Goal: Information Seeking & Learning: Learn about a topic

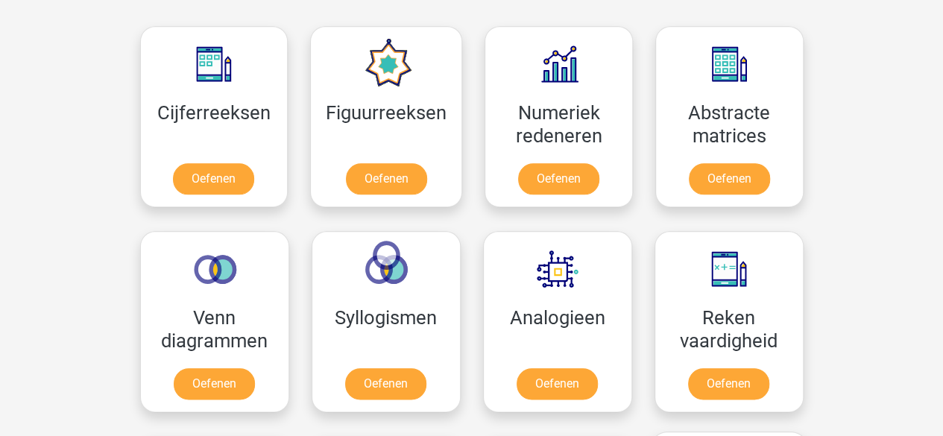
scroll to position [596, 0]
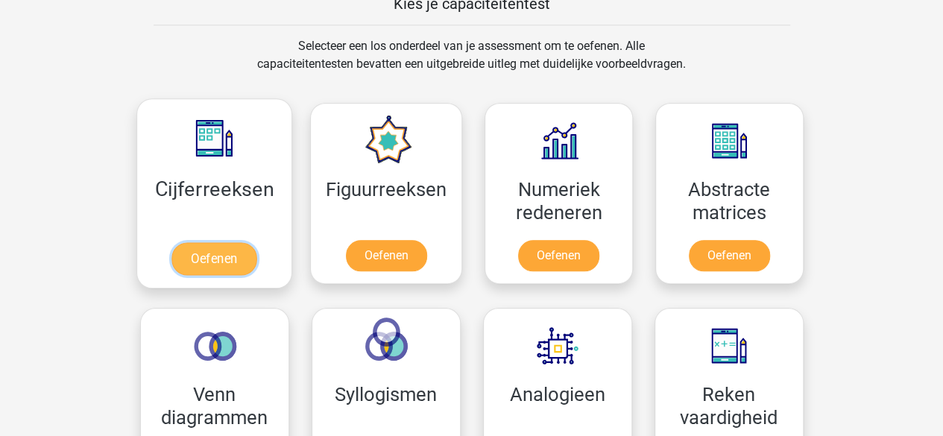
click at [215, 248] on link "Oefenen" at bounding box center [213, 258] width 85 height 33
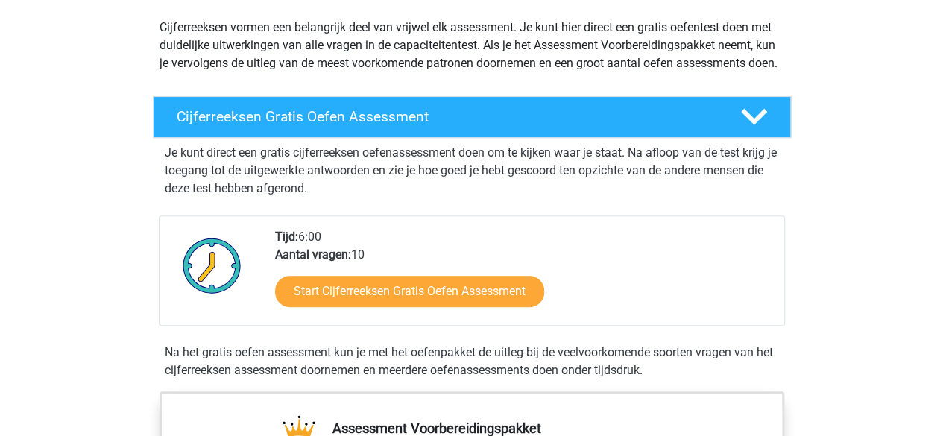
scroll to position [75, 0]
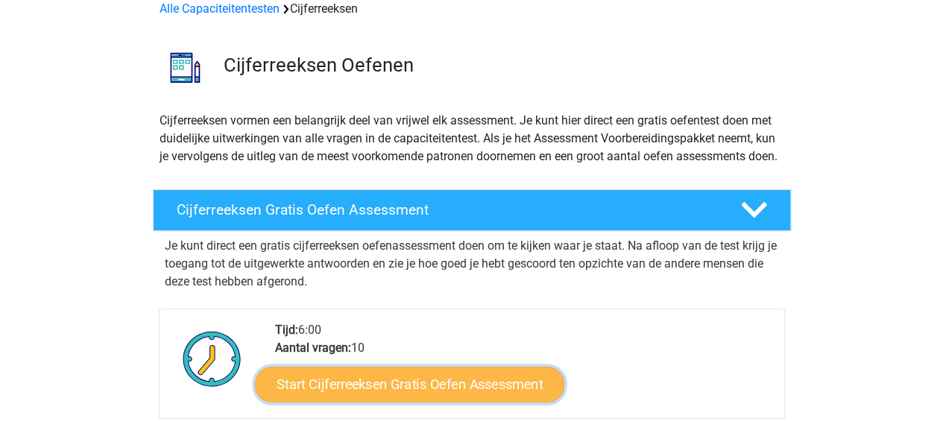
click at [465, 402] on link "Start Cijferreeksen Gratis Oefen Assessment" at bounding box center [409, 384] width 309 height 36
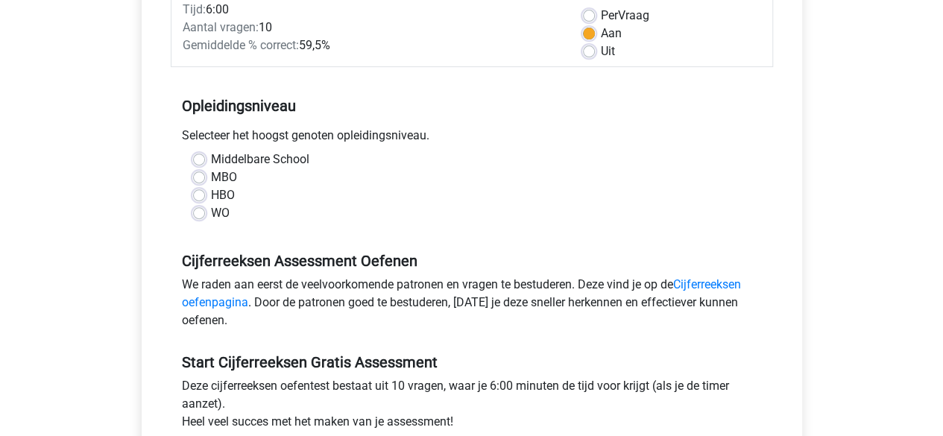
scroll to position [224, 0]
click at [211, 171] on label "MBO" at bounding box center [224, 177] width 26 height 18
click at [197, 171] on input "MBO" at bounding box center [199, 175] width 12 height 15
radio input "true"
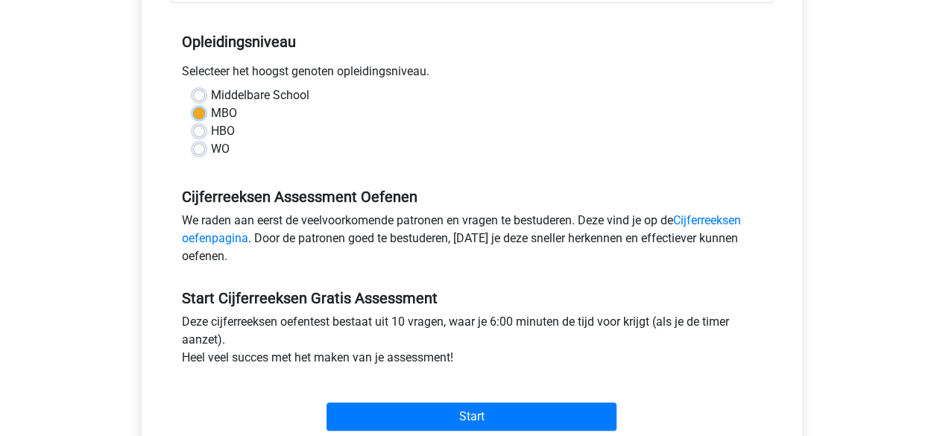
scroll to position [447, 0]
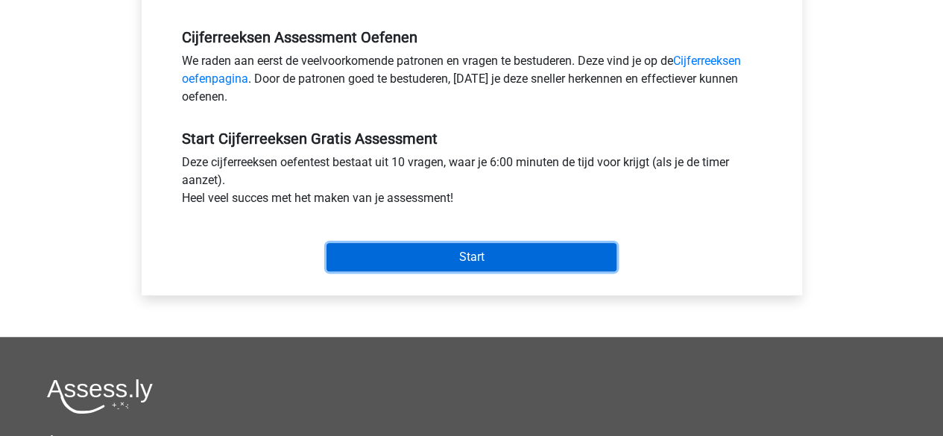
click at [505, 267] on input "Start" at bounding box center [471, 257] width 290 height 28
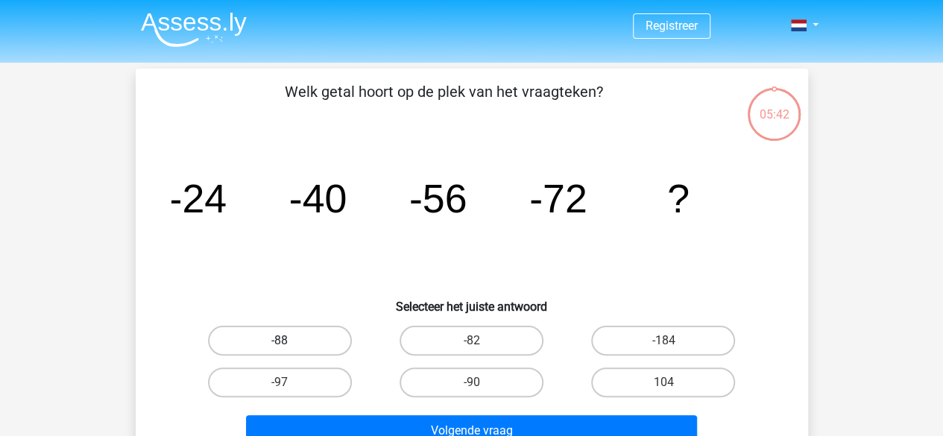
click at [278, 338] on label "-88" at bounding box center [280, 341] width 144 height 30
click at [279, 341] on input "-88" at bounding box center [284, 346] width 10 height 10
radio input "true"
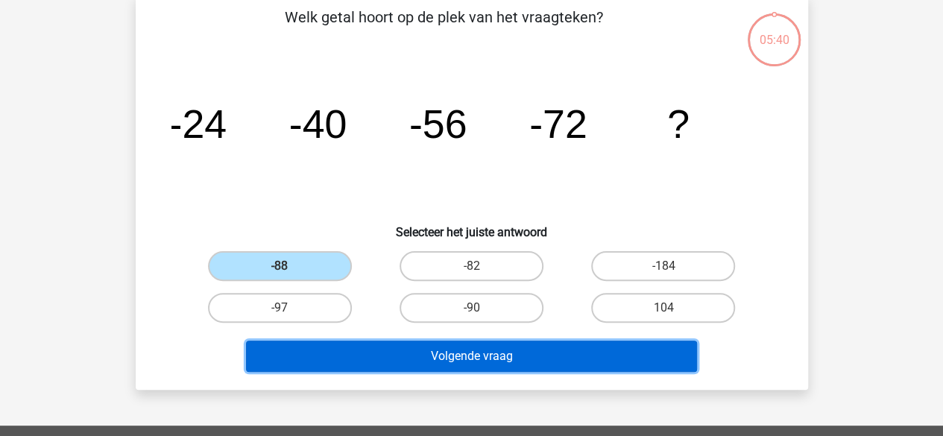
click at [532, 356] on button "Volgende vraag" at bounding box center [471, 356] width 451 height 31
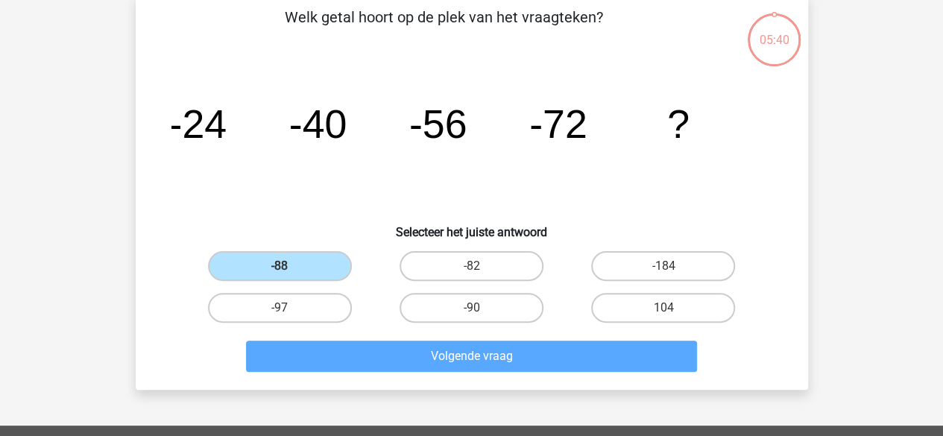
scroll to position [69, 0]
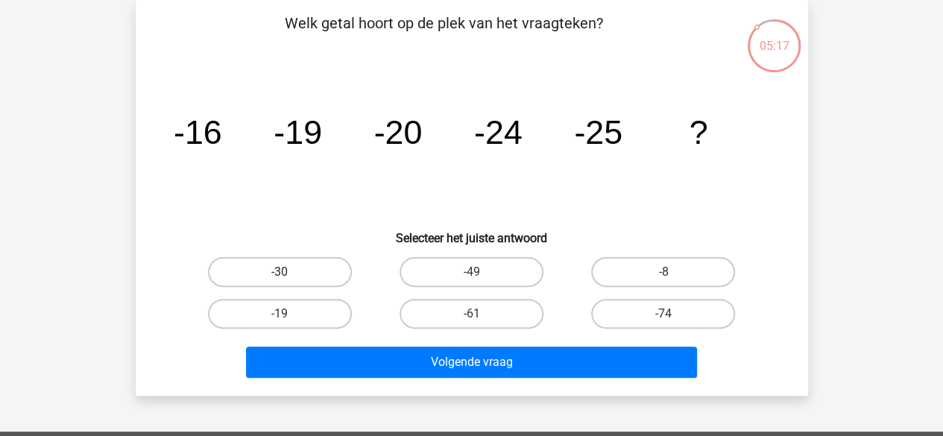
click at [291, 265] on label "-30" at bounding box center [280, 272] width 144 height 30
click at [289, 272] on input "-30" at bounding box center [284, 277] width 10 height 10
radio input "true"
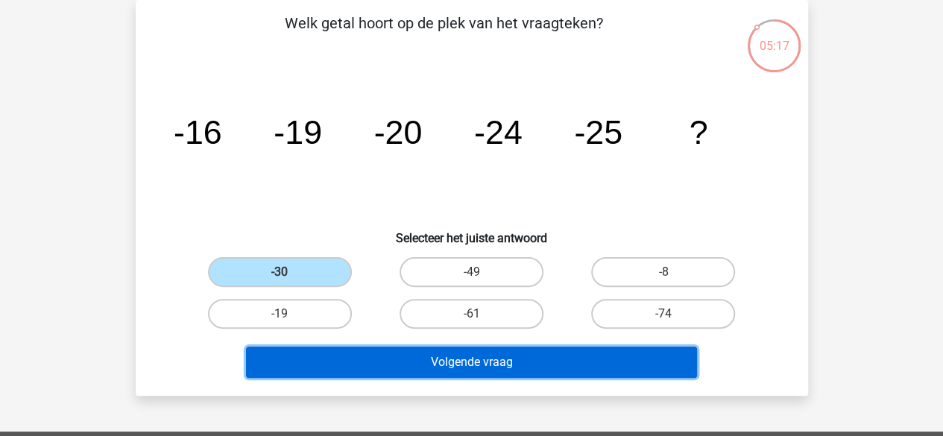
click at [469, 350] on button "Volgende vraag" at bounding box center [471, 362] width 451 height 31
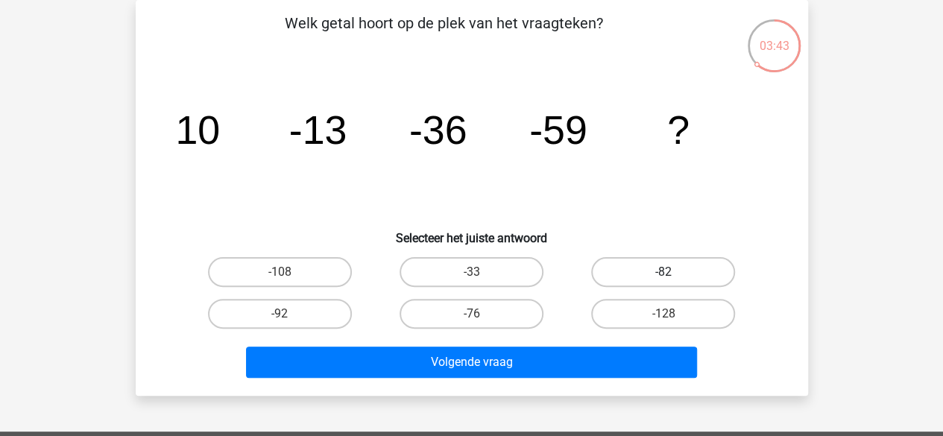
click at [690, 263] on label "-82" at bounding box center [663, 272] width 144 height 30
click at [673, 272] on input "-82" at bounding box center [668, 277] width 10 height 10
radio input "true"
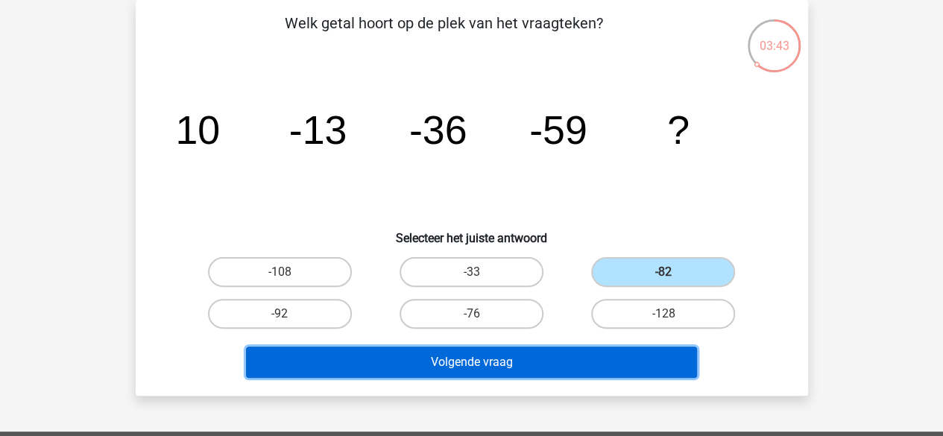
click at [560, 358] on button "Volgende vraag" at bounding box center [471, 362] width 451 height 31
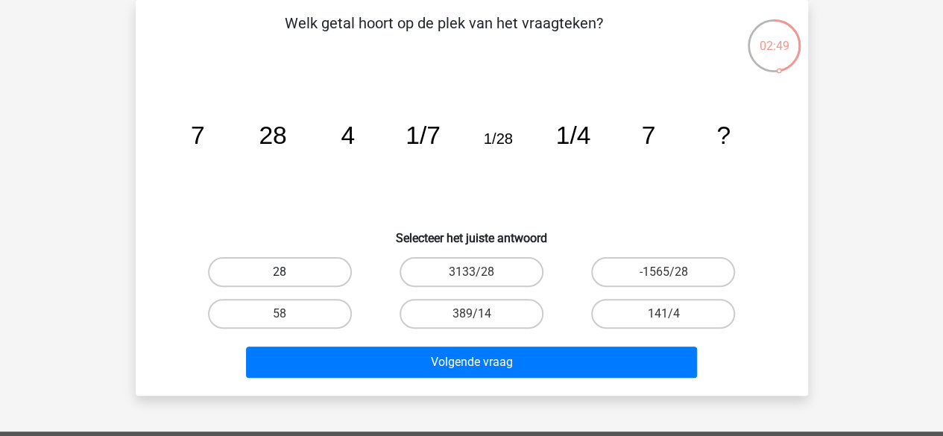
click at [270, 279] on label "28" at bounding box center [280, 272] width 144 height 30
click at [279, 279] on input "28" at bounding box center [284, 277] width 10 height 10
radio input "true"
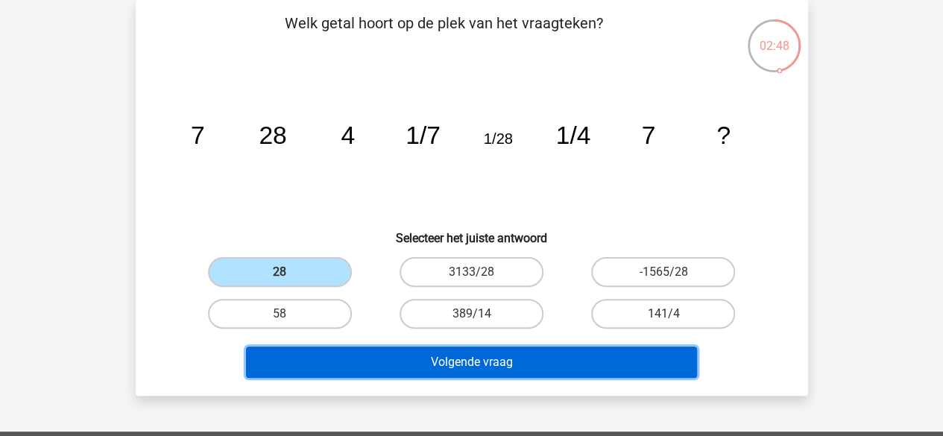
click at [536, 354] on button "Volgende vraag" at bounding box center [471, 362] width 451 height 31
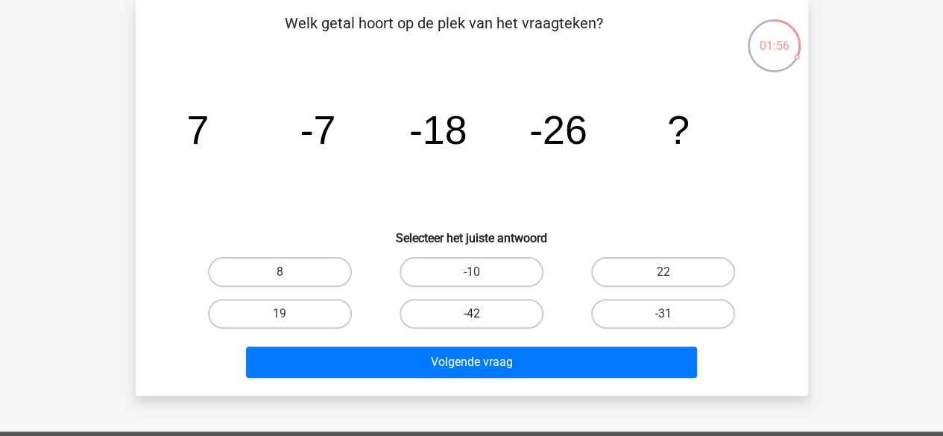
click at [511, 317] on label "-42" at bounding box center [471, 314] width 144 height 30
click at [481, 317] on input "-42" at bounding box center [476, 319] width 10 height 10
radio input "true"
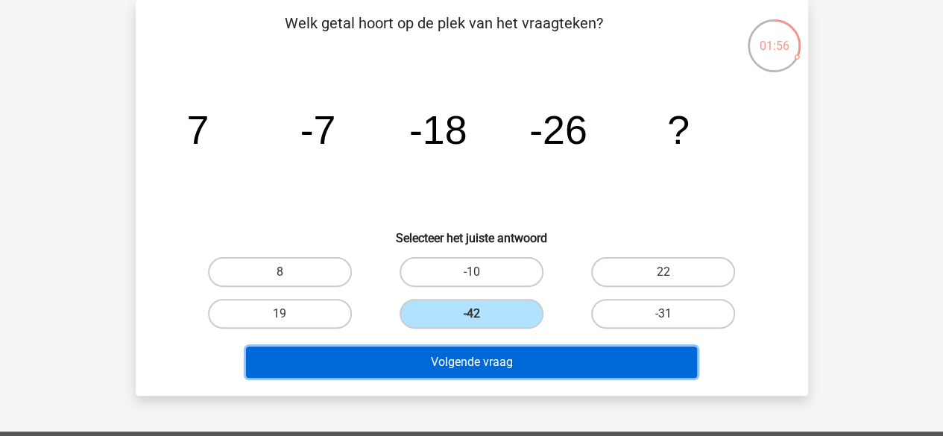
click at [526, 370] on button "Volgende vraag" at bounding box center [471, 362] width 451 height 31
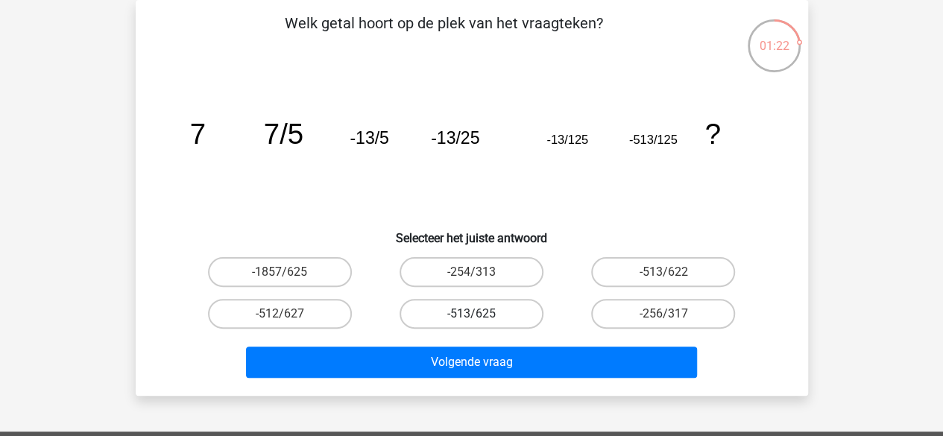
click at [482, 313] on label "-513/625" at bounding box center [471, 314] width 144 height 30
click at [481, 314] on input "-513/625" at bounding box center [476, 319] width 10 height 10
radio input "true"
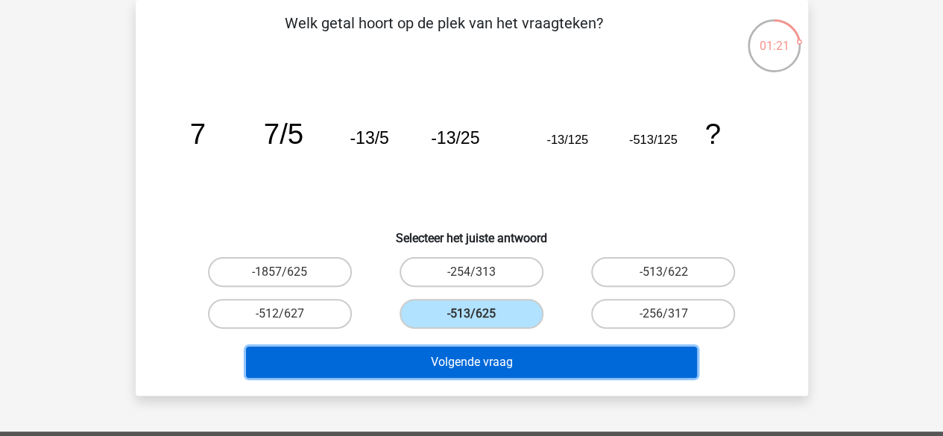
click at [519, 358] on button "Volgende vraag" at bounding box center [471, 362] width 451 height 31
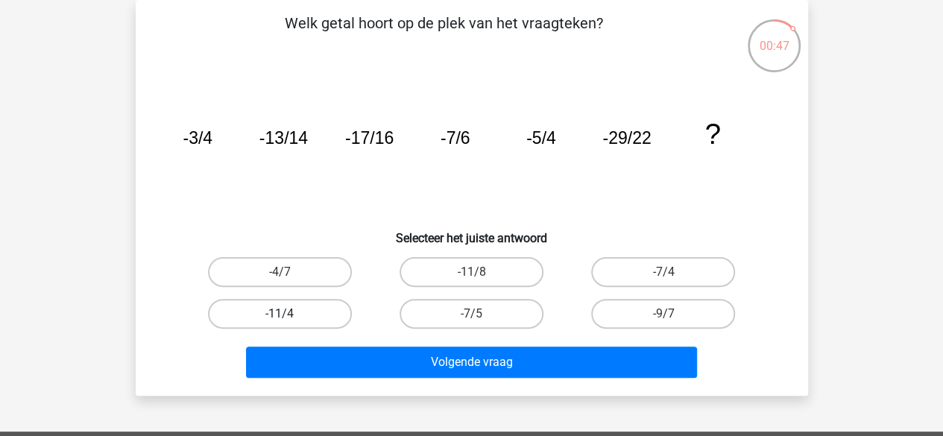
click at [295, 302] on label "-11/4" at bounding box center [280, 314] width 144 height 30
click at [289, 314] on input "-11/4" at bounding box center [284, 319] width 10 height 10
radio input "true"
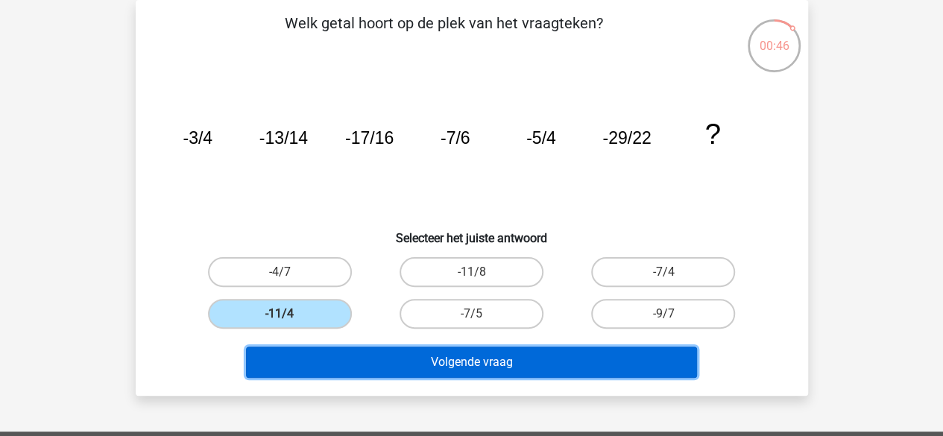
click at [525, 355] on button "Volgende vraag" at bounding box center [471, 362] width 451 height 31
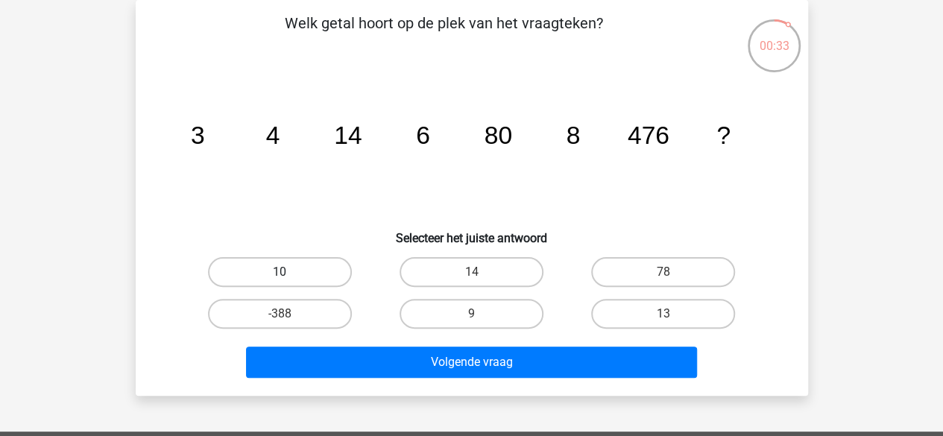
click at [309, 270] on label "10" at bounding box center [280, 272] width 144 height 30
click at [289, 272] on input "10" at bounding box center [284, 277] width 10 height 10
radio input "true"
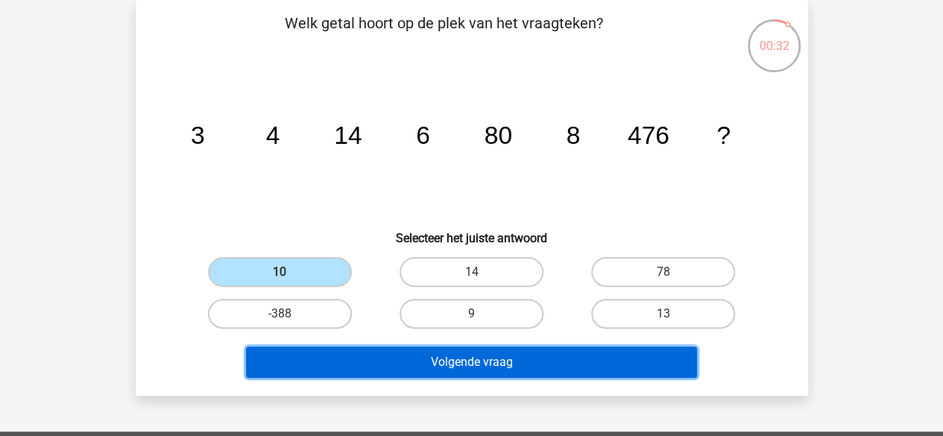
click at [552, 363] on button "Volgende vraag" at bounding box center [471, 362] width 451 height 31
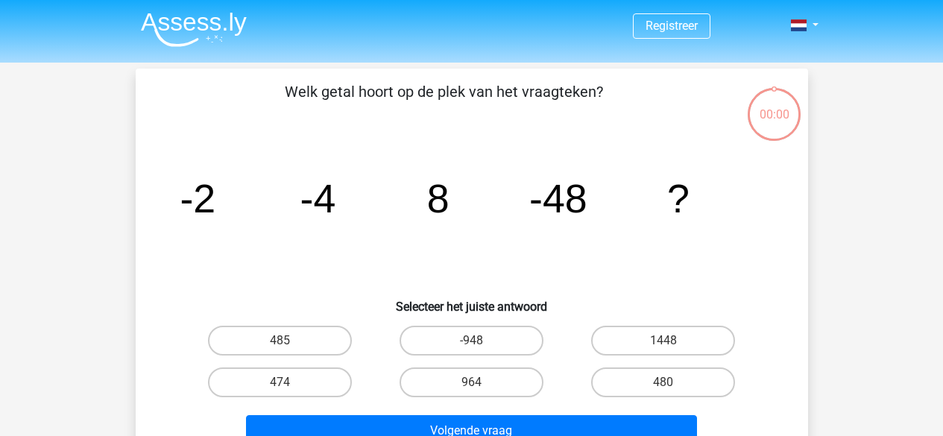
scroll to position [69, 0]
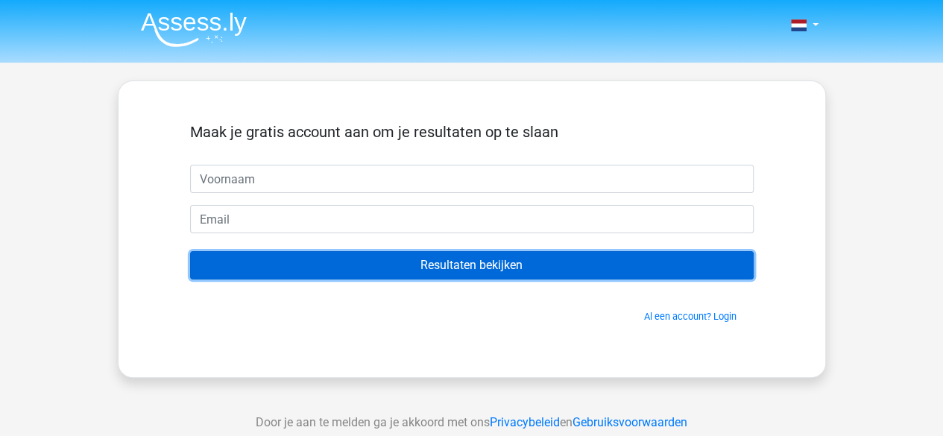
click at [522, 272] on input "Resultaten bekijken" at bounding box center [471, 265] width 563 height 28
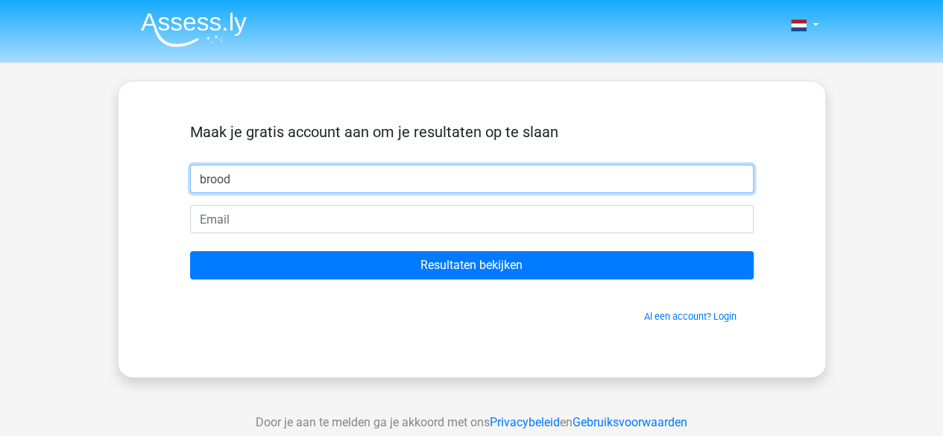
type input "brood"
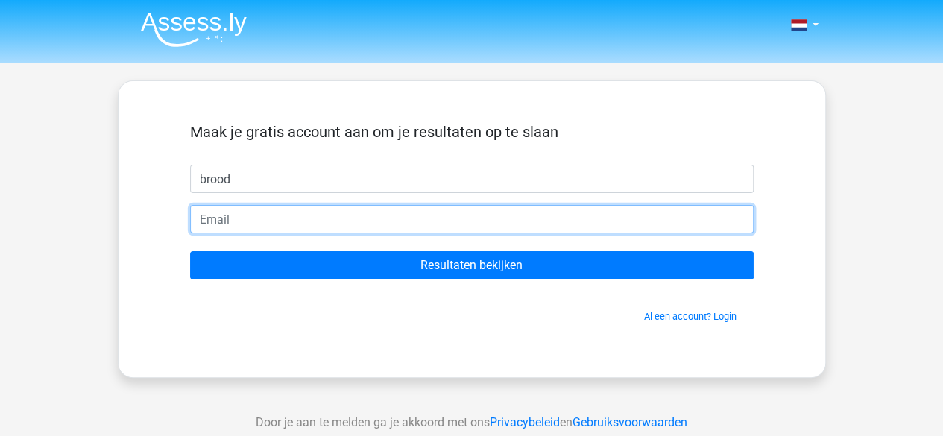
click at [408, 214] on input "email" at bounding box center [471, 219] width 563 height 28
type input "[EMAIL_ADDRESS][DOMAIN_NAME]"
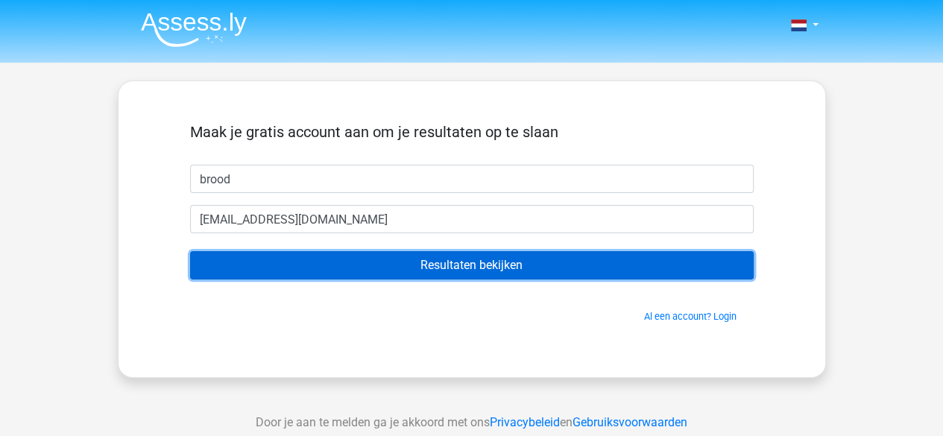
click at [382, 271] on input "Resultaten bekijken" at bounding box center [471, 265] width 563 height 28
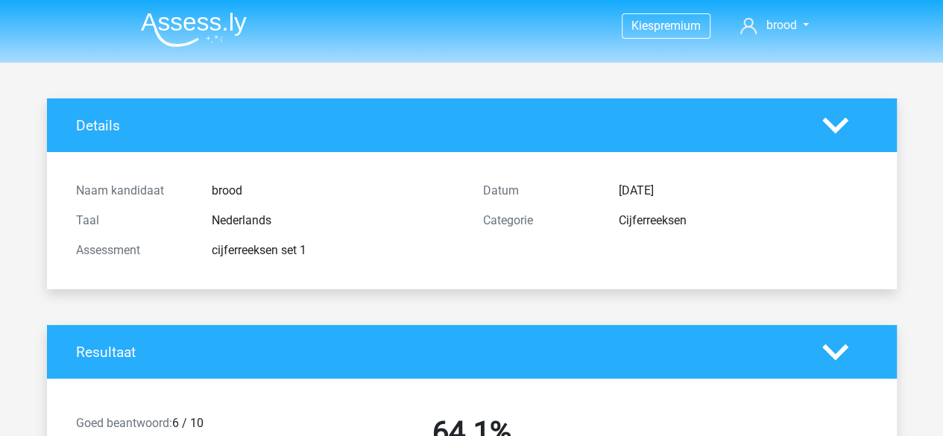
click at [202, 22] on img at bounding box center [194, 29] width 106 height 35
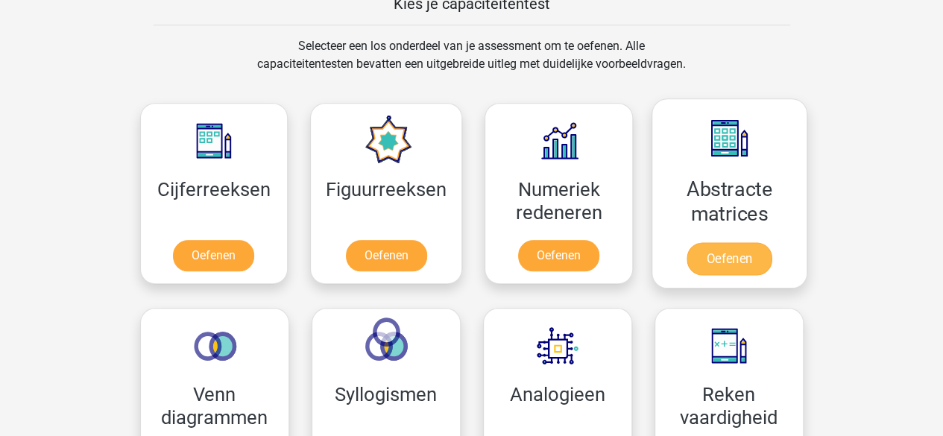
scroll to position [671, 0]
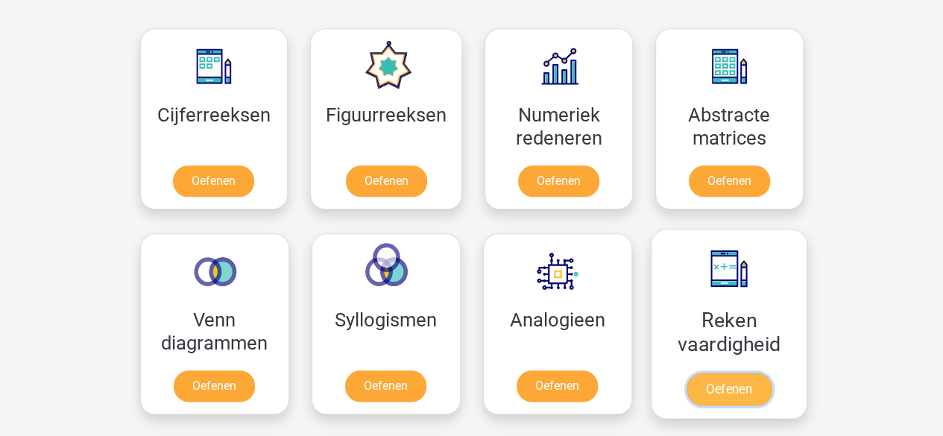
click at [729, 390] on link "Oefenen" at bounding box center [728, 389] width 85 height 33
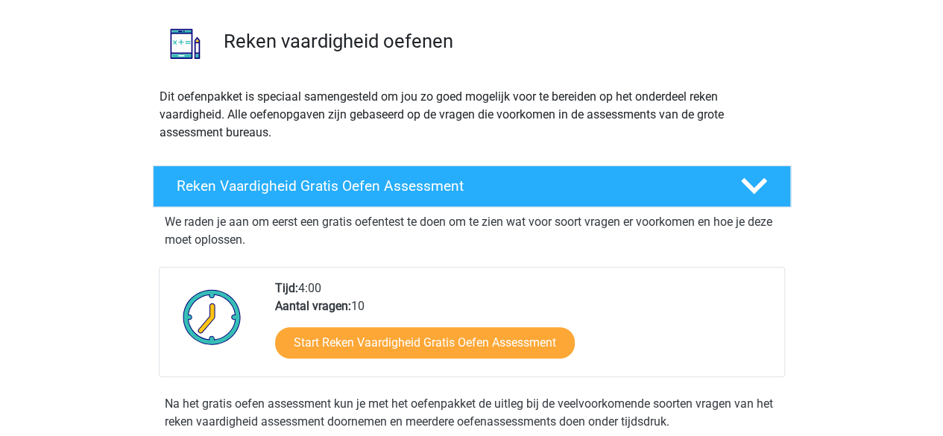
scroll to position [224, 0]
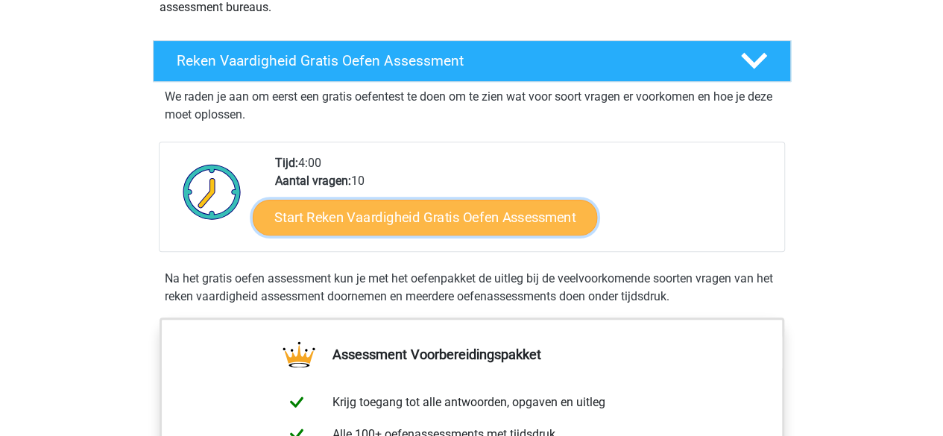
click at [453, 215] on link "Start Reken Vaardigheid Gratis Oefen Assessment" at bounding box center [425, 217] width 344 height 36
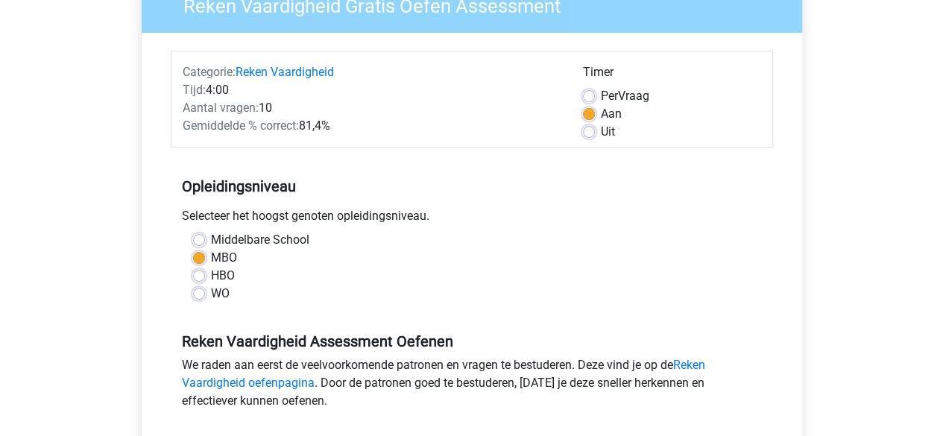
scroll to position [149, 0]
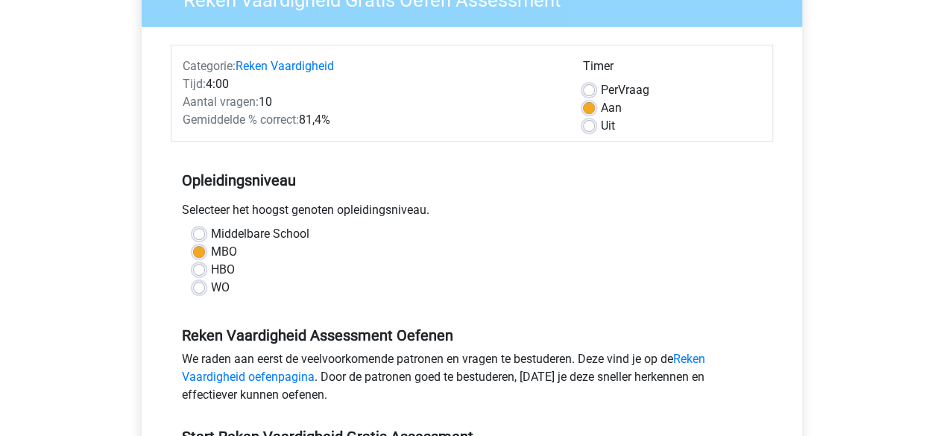
click at [211, 269] on label "HBO" at bounding box center [223, 270] width 24 height 18
click at [197, 269] on input "HBO" at bounding box center [199, 268] width 12 height 15
radio input "true"
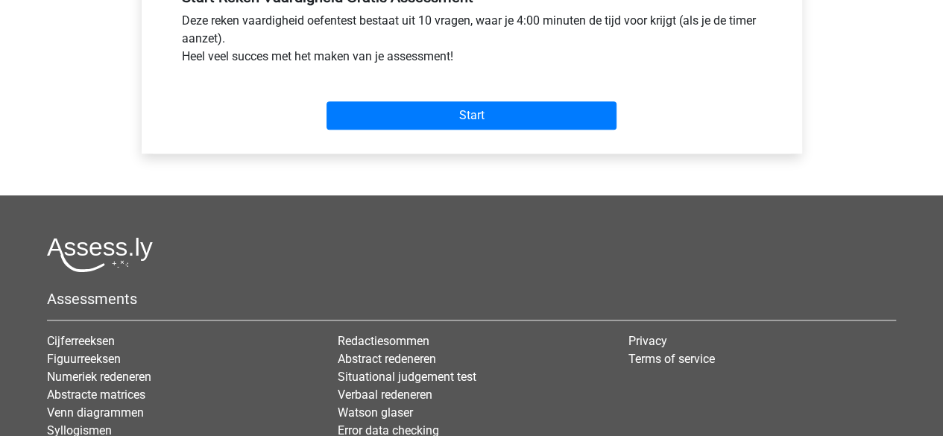
scroll to position [596, 0]
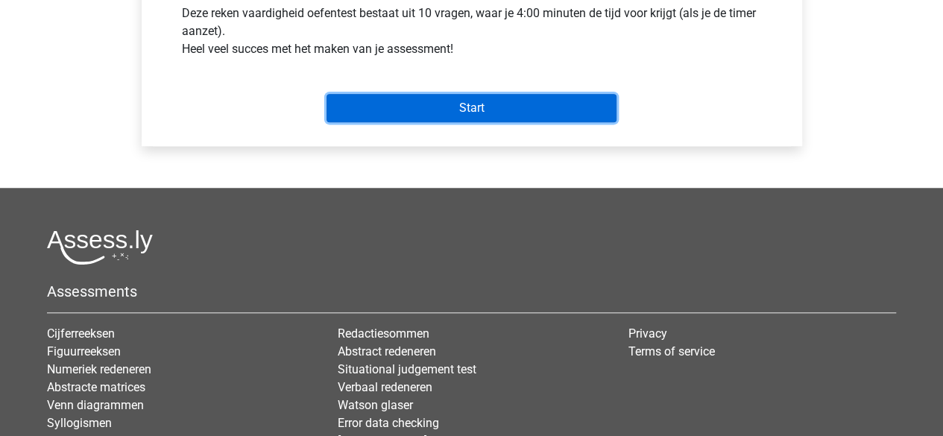
click at [505, 111] on input "Start" at bounding box center [471, 108] width 290 height 28
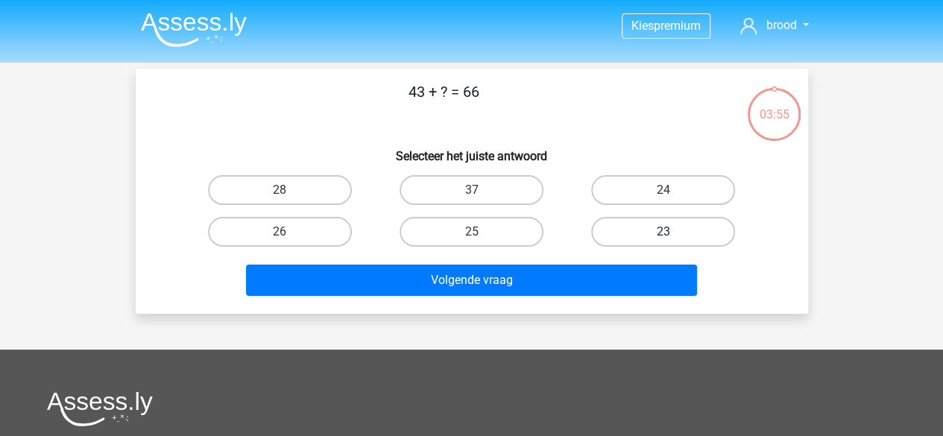
click at [685, 221] on label "23" at bounding box center [663, 232] width 144 height 30
click at [673, 232] on input "23" at bounding box center [668, 237] width 10 height 10
radio input "true"
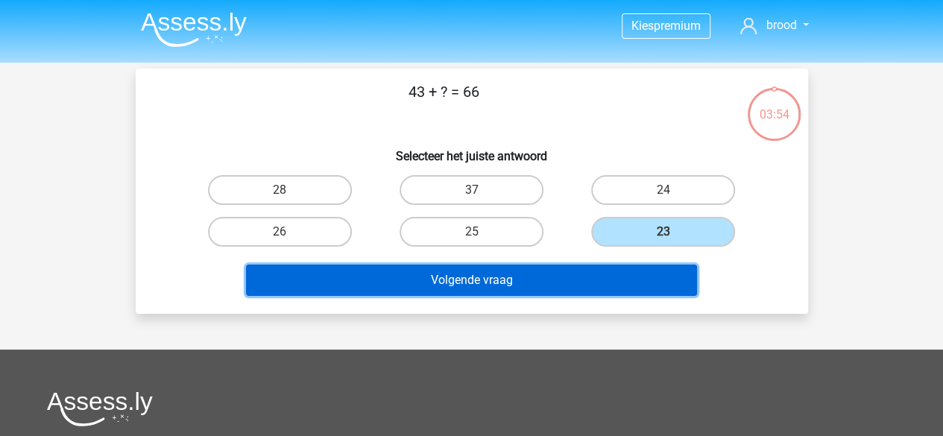
click at [614, 277] on button "Volgende vraag" at bounding box center [471, 280] width 451 height 31
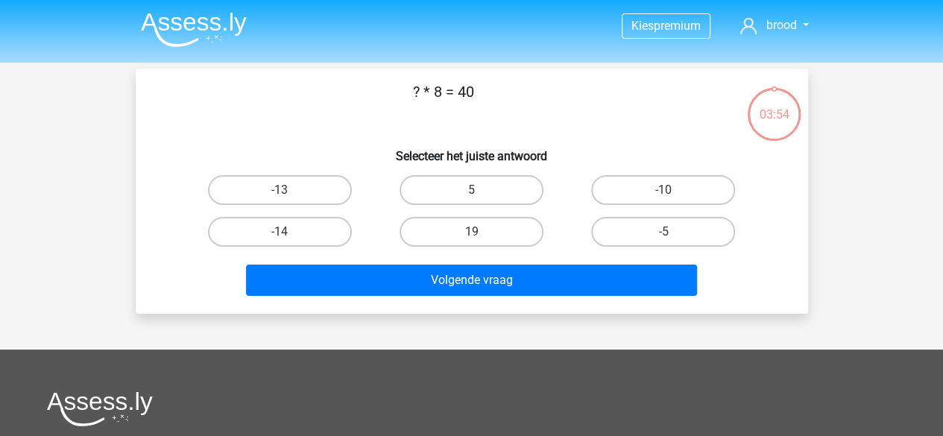
scroll to position [69, 0]
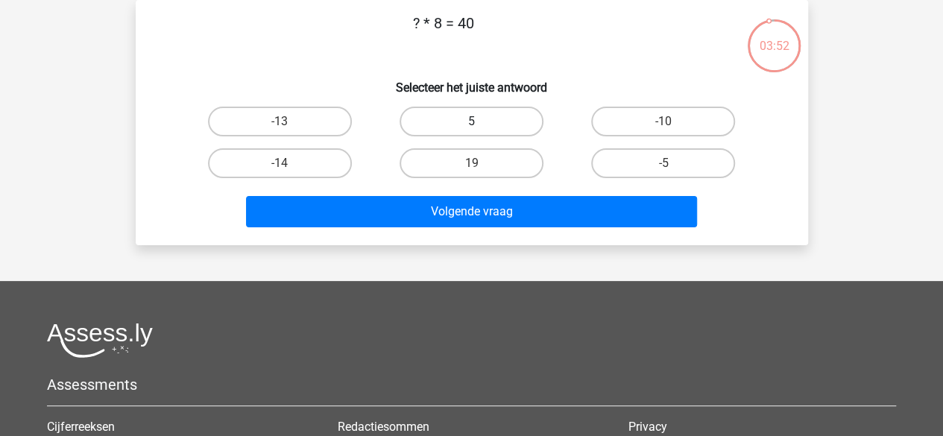
click at [461, 116] on label "5" at bounding box center [471, 122] width 144 height 30
click at [471, 121] on input "5" at bounding box center [476, 126] width 10 height 10
radio input "true"
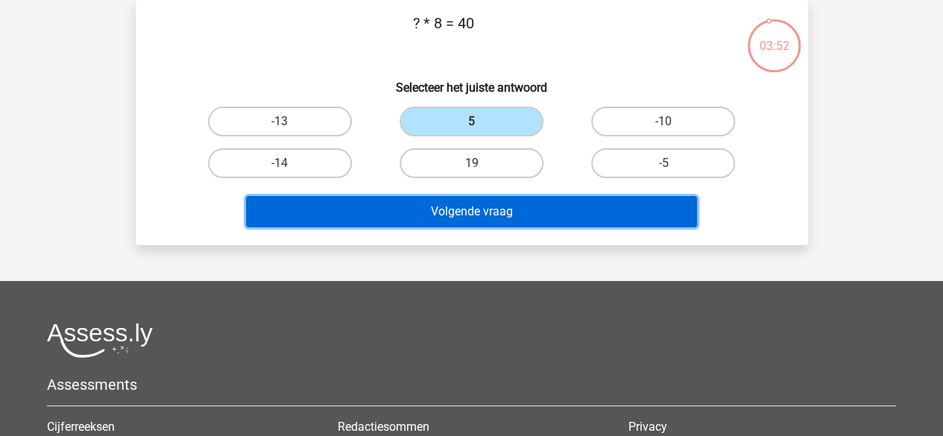
click at [481, 211] on button "Volgende vraag" at bounding box center [471, 211] width 451 height 31
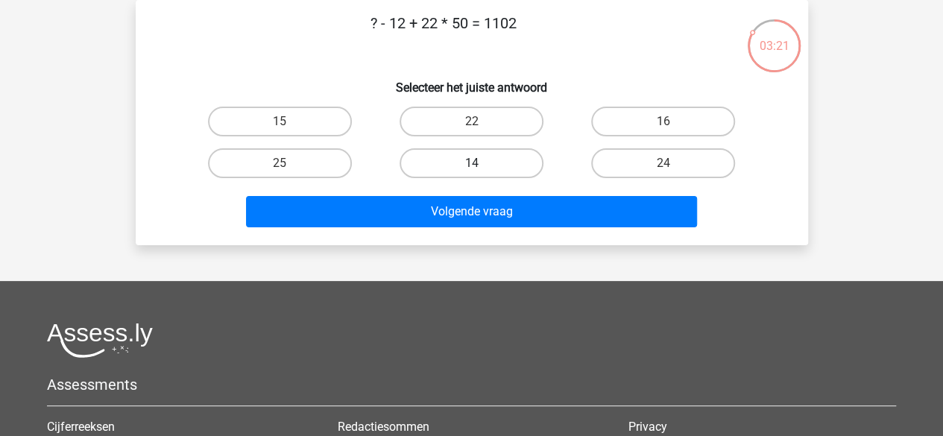
click at [478, 162] on label "14" at bounding box center [471, 163] width 144 height 30
click at [478, 163] on input "14" at bounding box center [476, 168] width 10 height 10
radio input "true"
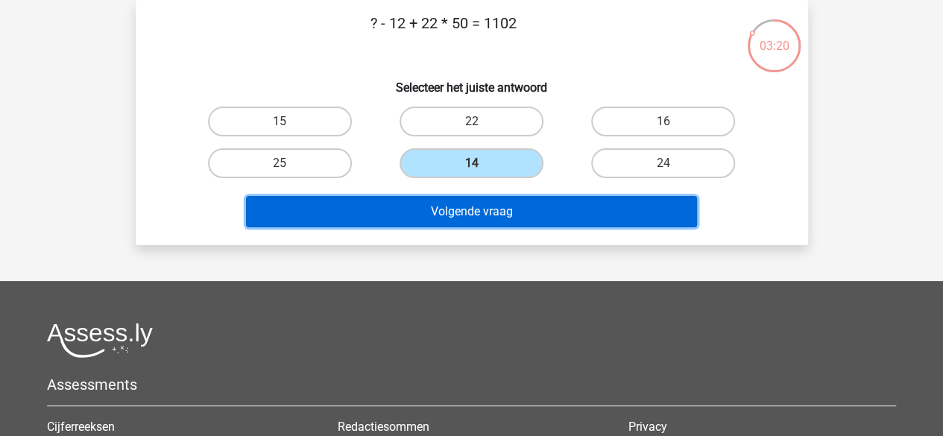
click at [480, 199] on button "Volgende vraag" at bounding box center [471, 211] width 451 height 31
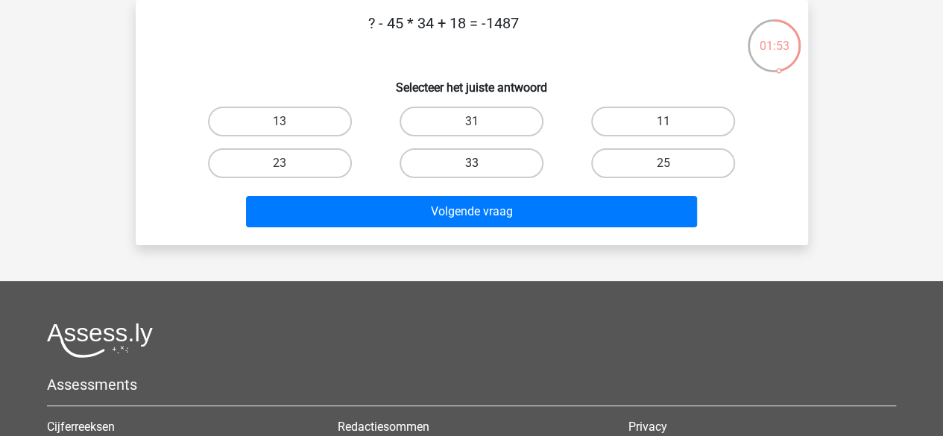
click at [514, 162] on label "33" at bounding box center [471, 163] width 144 height 30
click at [481, 163] on input "33" at bounding box center [476, 168] width 10 height 10
radio input "true"
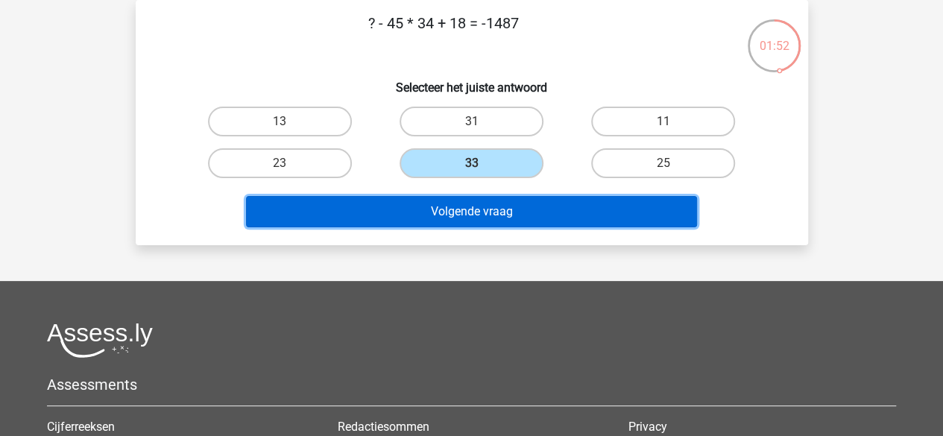
click at [504, 212] on button "Volgende vraag" at bounding box center [471, 211] width 451 height 31
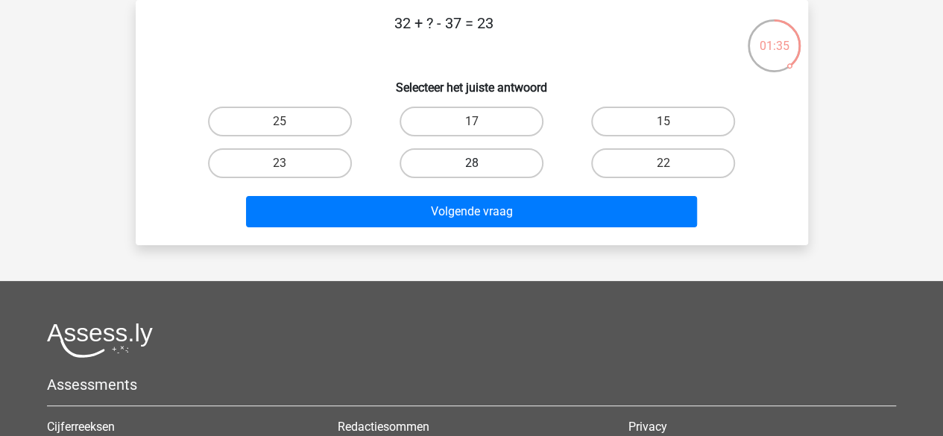
click at [501, 157] on label "28" at bounding box center [471, 163] width 144 height 30
click at [481, 163] on input "28" at bounding box center [476, 168] width 10 height 10
radio input "true"
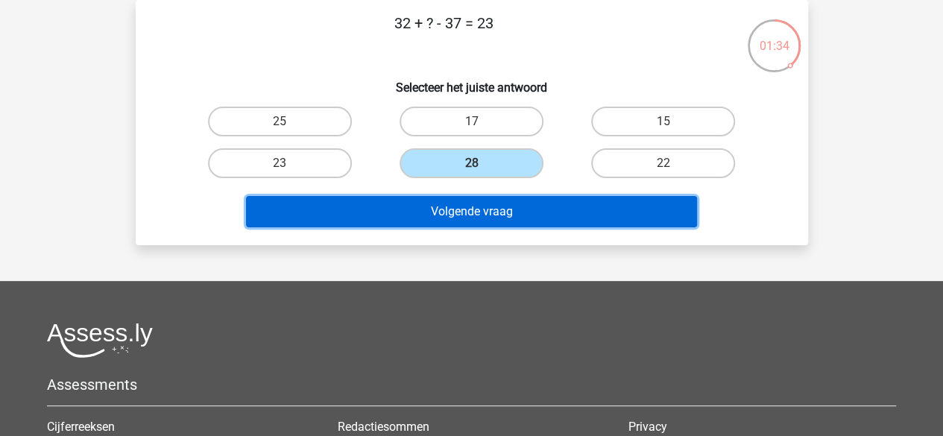
click at [511, 214] on button "Volgende vraag" at bounding box center [471, 211] width 451 height 31
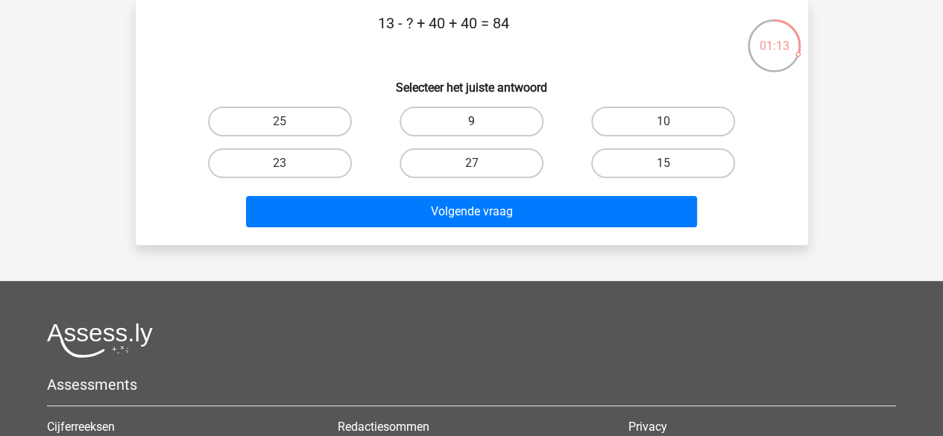
click at [501, 124] on label "9" at bounding box center [471, 122] width 144 height 30
click at [481, 124] on input "9" at bounding box center [476, 126] width 10 height 10
radio input "true"
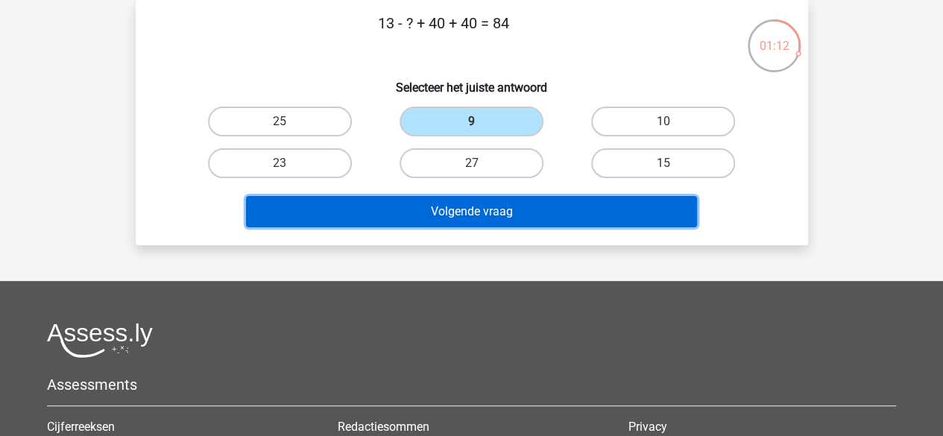
click at [520, 214] on button "Volgende vraag" at bounding box center [471, 211] width 451 height 31
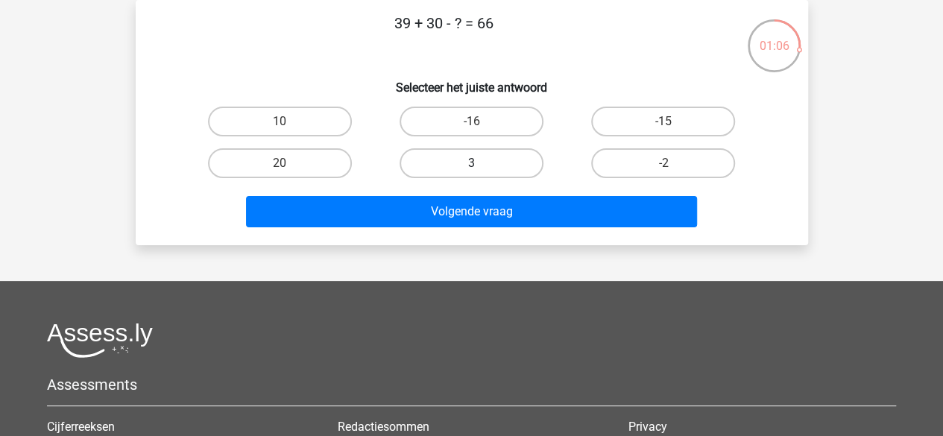
click at [502, 161] on label "3" at bounding box center [471, 163] width 144 height 30
click at [481, 163] on input "3" at bounding box center [476, 168] width 10 height 10
radio input "true"
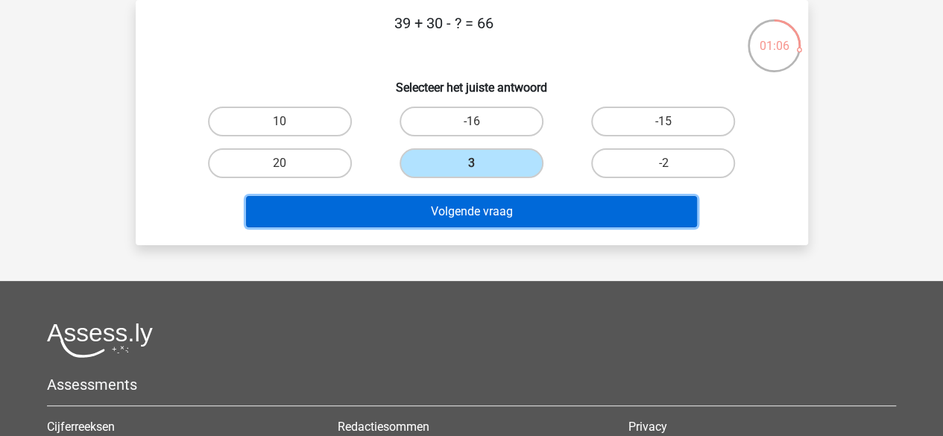
click at [513, 218] on button "Volgende vraag" at bounding box center [471, 211] width 451 height 31
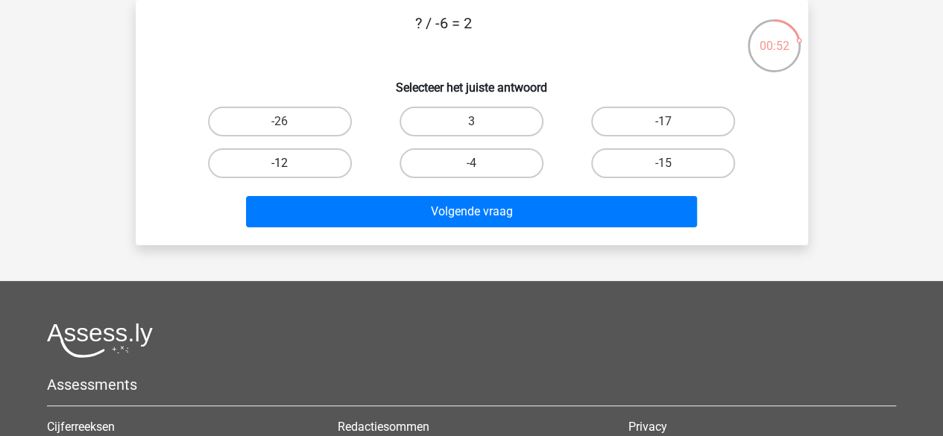
click at [315, 165] on label "-12" at bounding box center [280, 163] width 144 height 30
click at [289, 165] on input "-12" at bounding box center [284, 168] width 10 height 10
radio input "true"
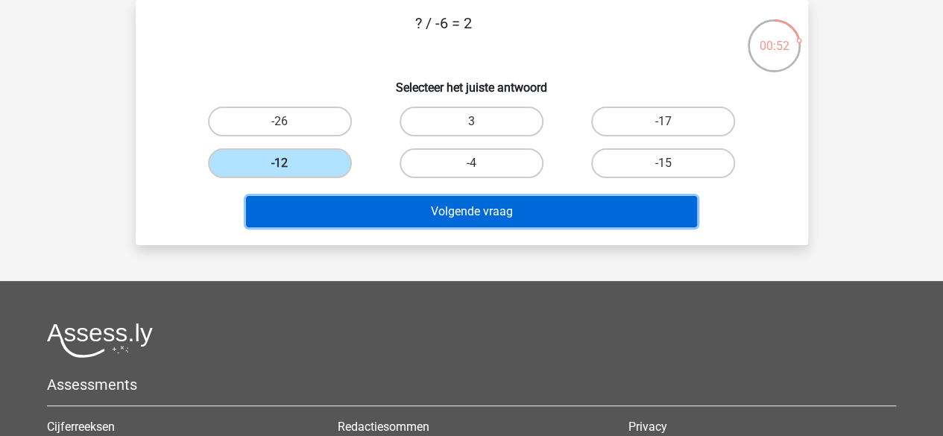
click at [446, 211] on button "Volgende vraag" at bounding box center [471, 211] width 451 height 31
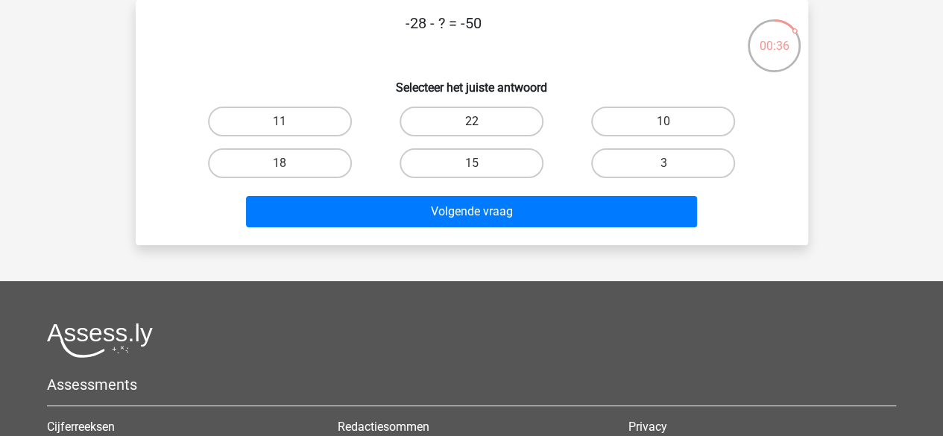
click at [478, 117] on label "22" at bounding box center [471, 122] width 144 height 30
click at [478, 121] on input "22" at bounding box center [476, 126] width 10 height 10
radio input "true"
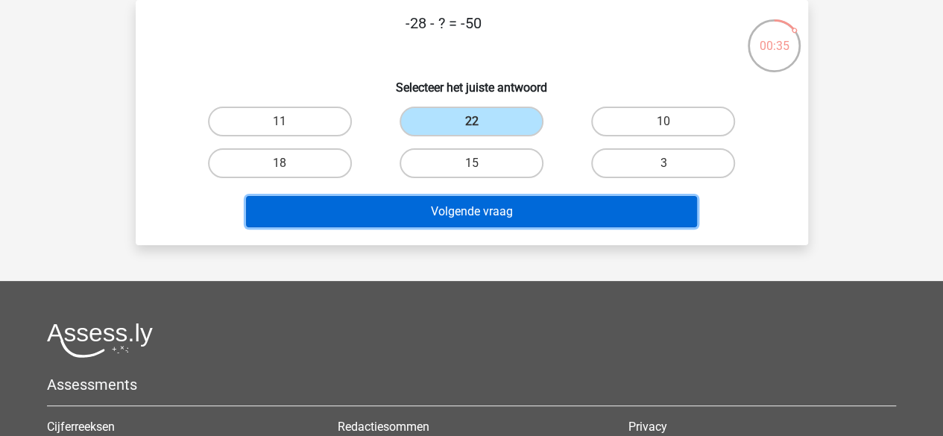
click at [500, 210] on button "Volgende vraag" at bounding box center [471, 211] width 451 height 31
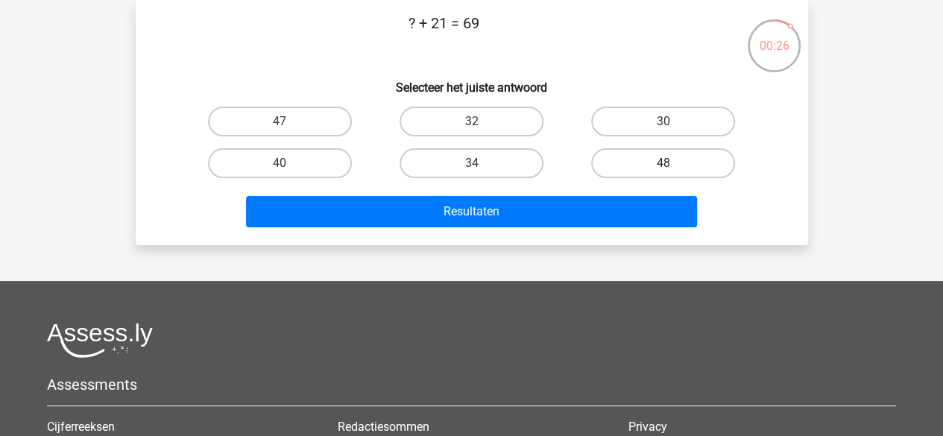
click at [693, 159] on label "48" at bounding box center [663, 163] width 144 height 30
click at [673, 163] on input "48" at bounding box center [668, 168] width 10 height 10
radio input "true"
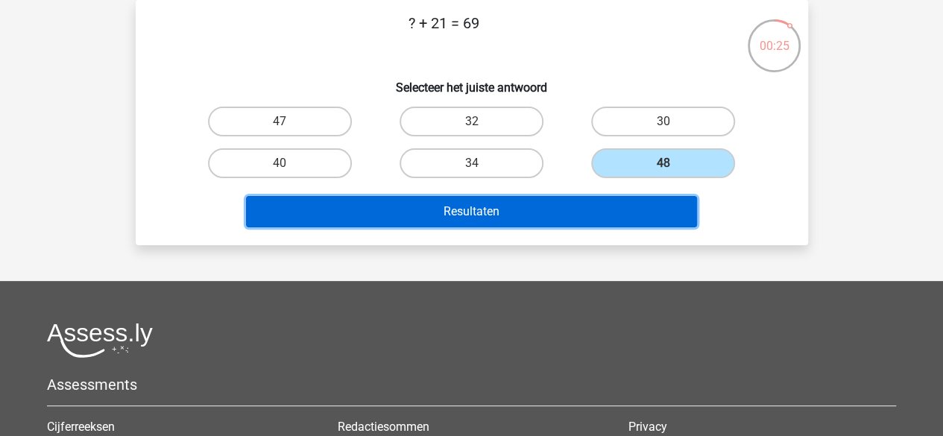
click at [502, 203] on button "Resultaten" at bounding box center [471, 211] width 451 height 31
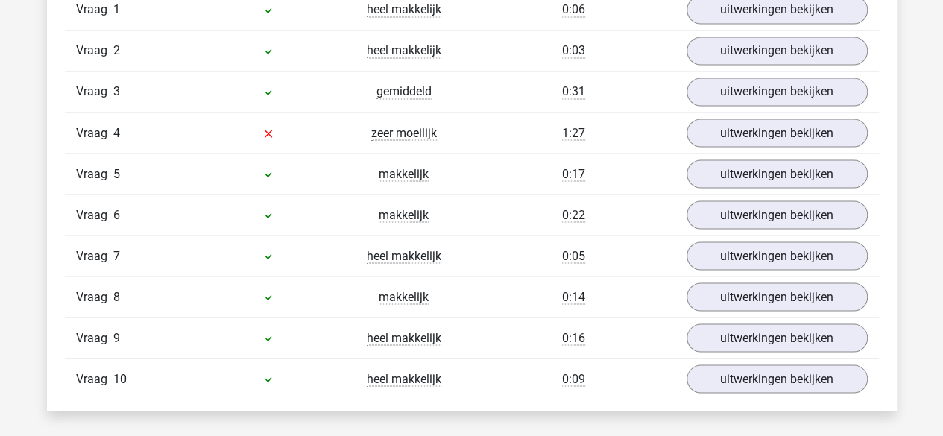
scroll to position [1267, 0]
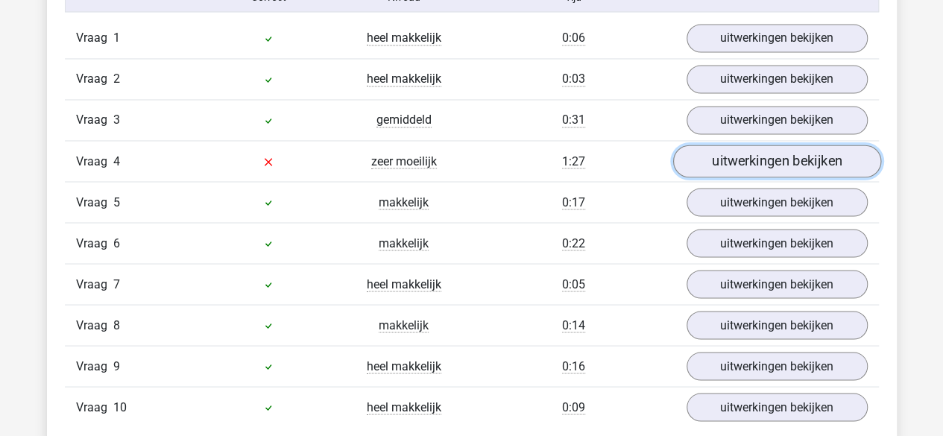
click at [736, 157] on link "uitwerkingen bekijken" at bounding box center [776, 161] width 208 height 33
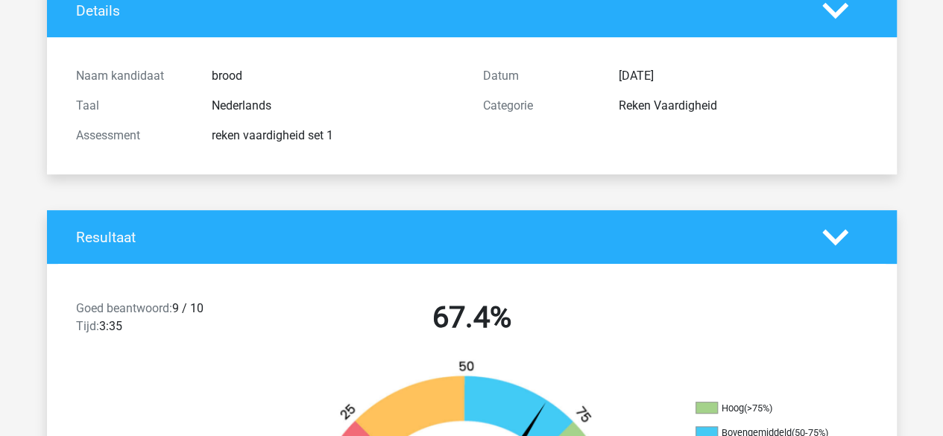
scroll to position [0, 0]
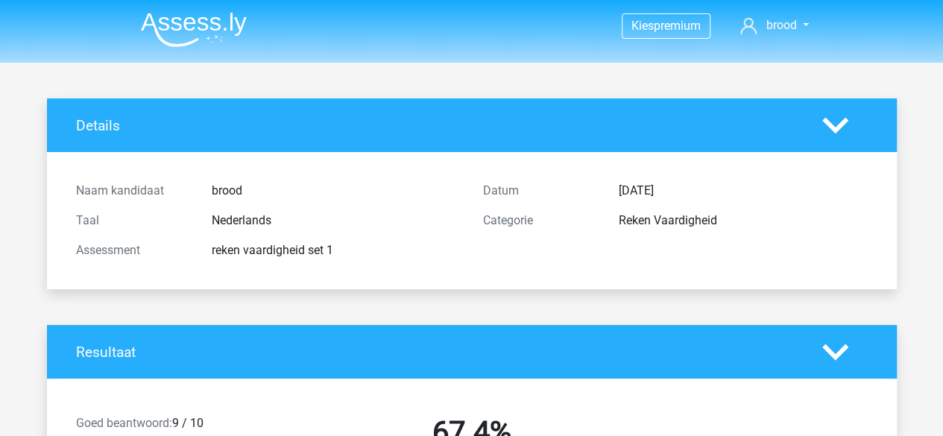
click at [198, 34] on img at bounding box center [194, 29] width 106 height 35
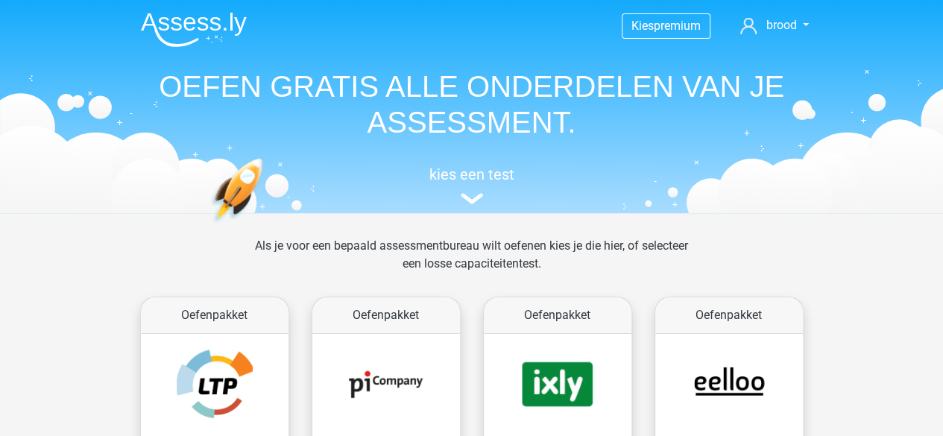
scroll to position [149, 0]
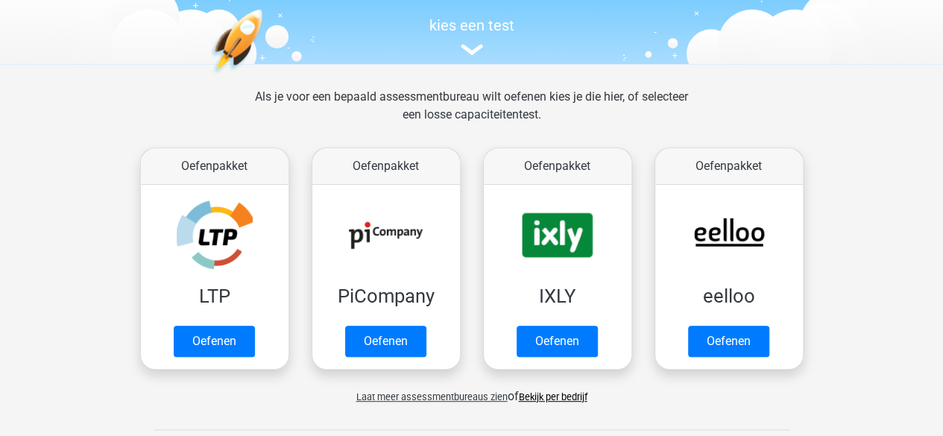
click at [580, 399] on link "Bekijk per bedrijf" at bounding box center [553, 396] width 69 height 11
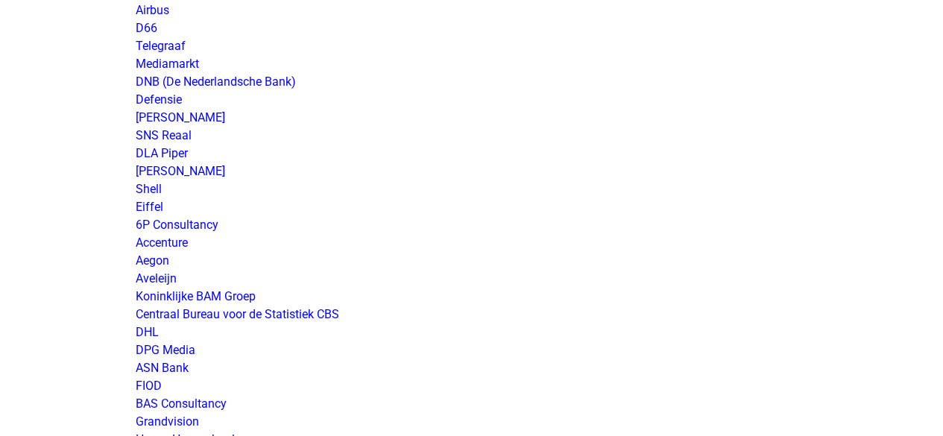
scroll to position [1565, 0]
click at [149, 102] on link "Defensie" at bounding box center [159, 98] width 46 height 14
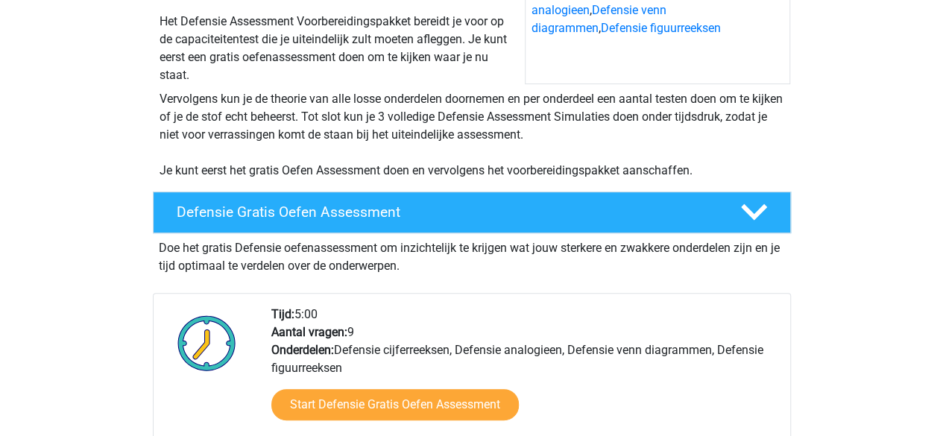
scroll to position [298, 0]
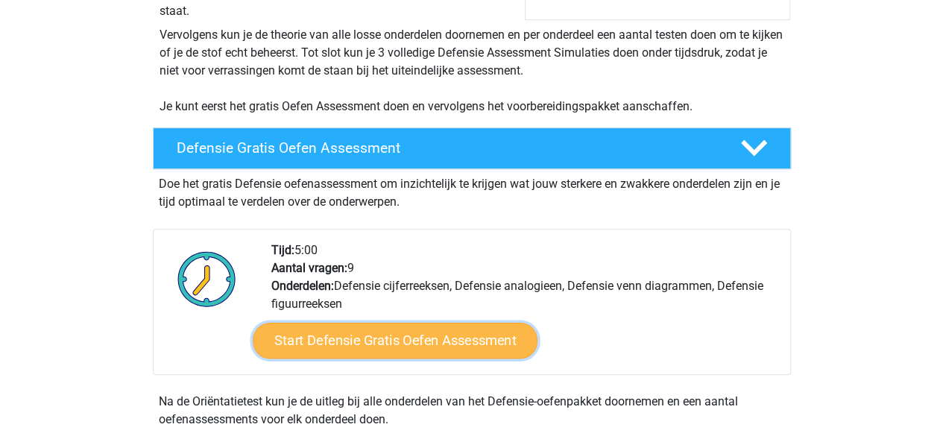
click at [452, 344] on link "Start Defensie Gratis Oefen Assessment" at bounding box center [395, 341] width 285 height 36
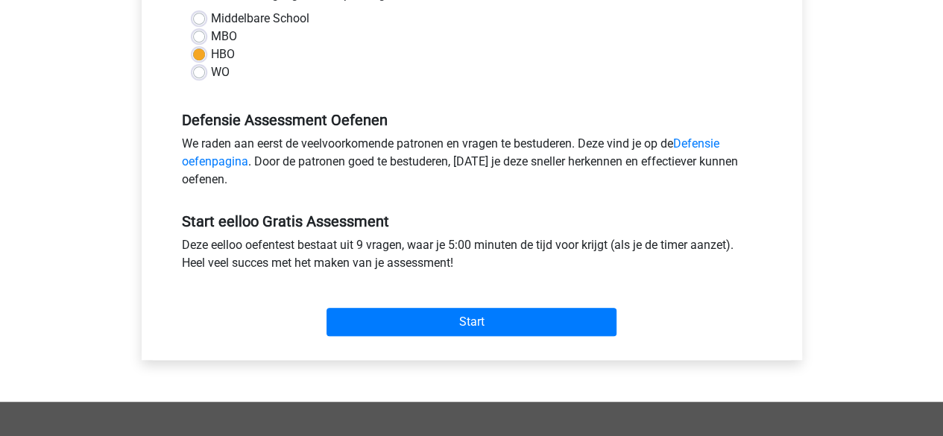
scroll to position [447, 0]
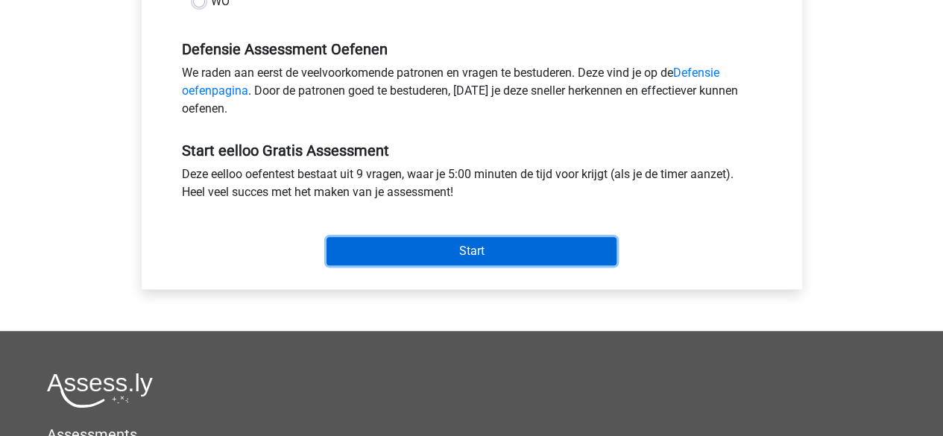
click at [507, 248] on input "Start" at bounding box center [471, 251] width 290 height 28
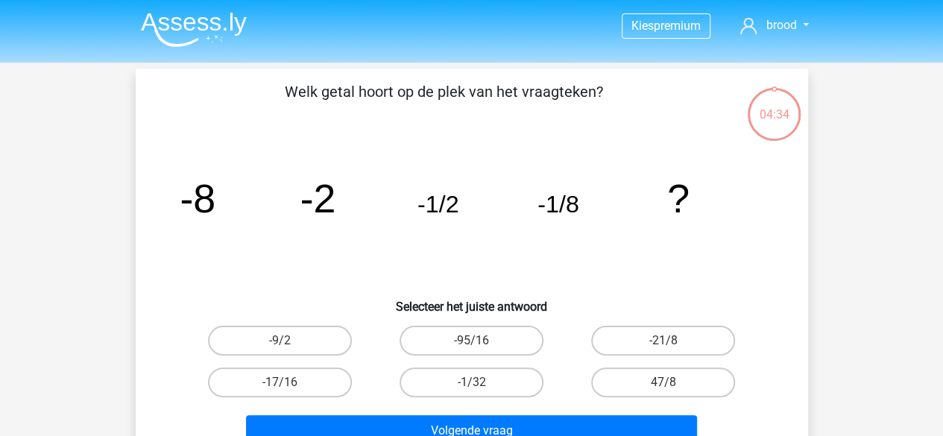
scroll to position [75, 0]
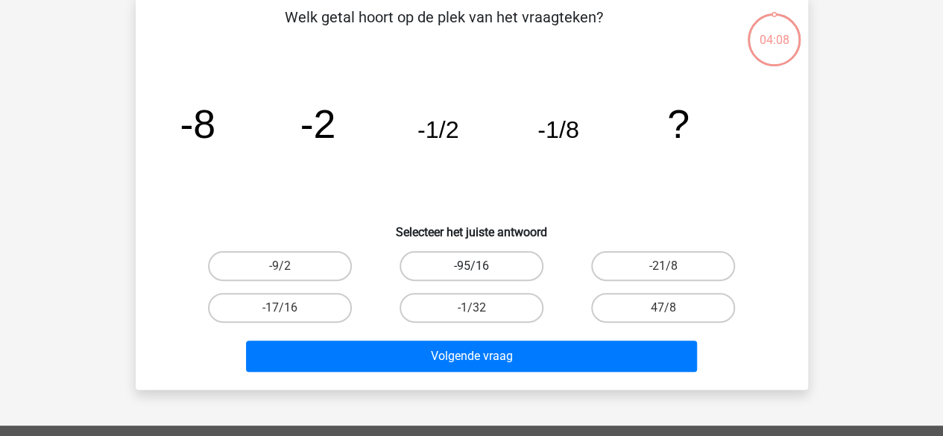
click at [508, 270] on label "-95/16" at bounding box center [471, 266] width 144 height 30
click at [481, 270] on input "-95/16" at bounding box center [476, 271] width 10 height 10
radio input "true"
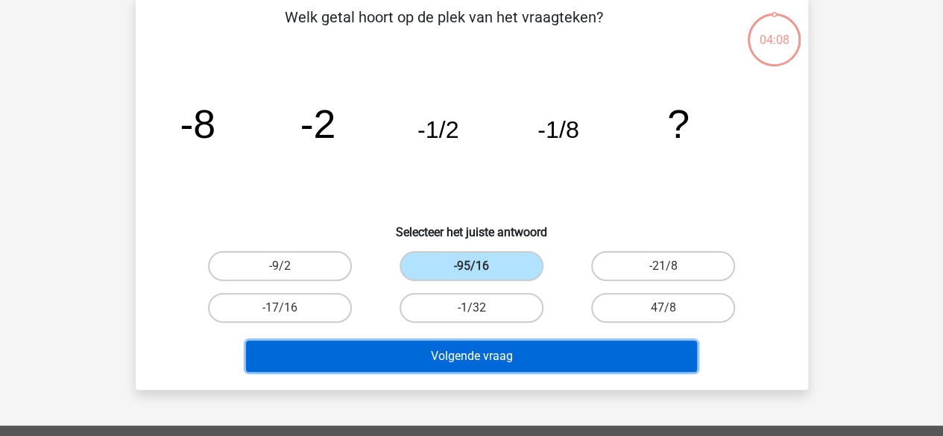
click at [542, 350] on button "Volgende vraag" at bounding box center [471, 356] width 451 height 31
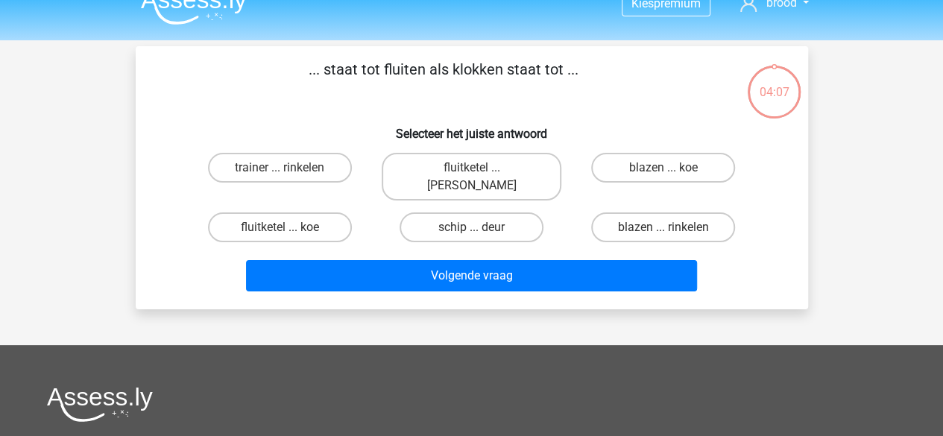
scroll to position [0, 0]
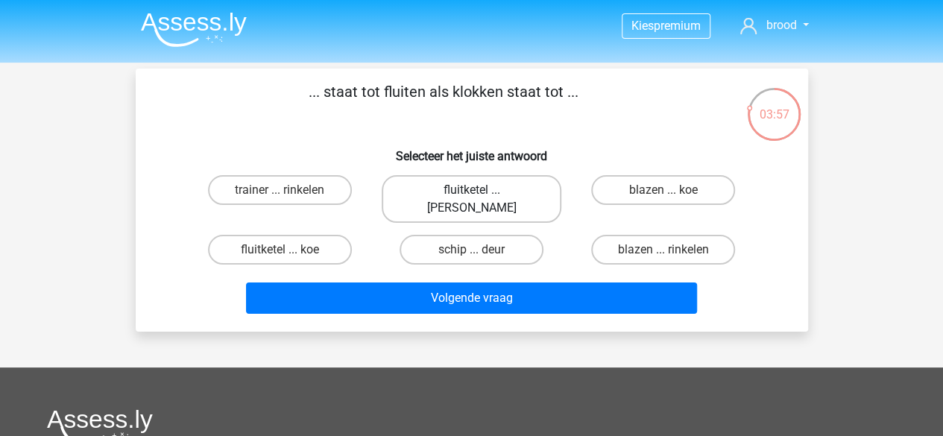
click at [459, 191] on label "fluitketel ... luiden" at bounding box center [472, 199] width 180 height 48
click at [471, 191] on input "fluitketel ... luiden" at bounding box center [476, 195] width 10 height 10
radio input "true"
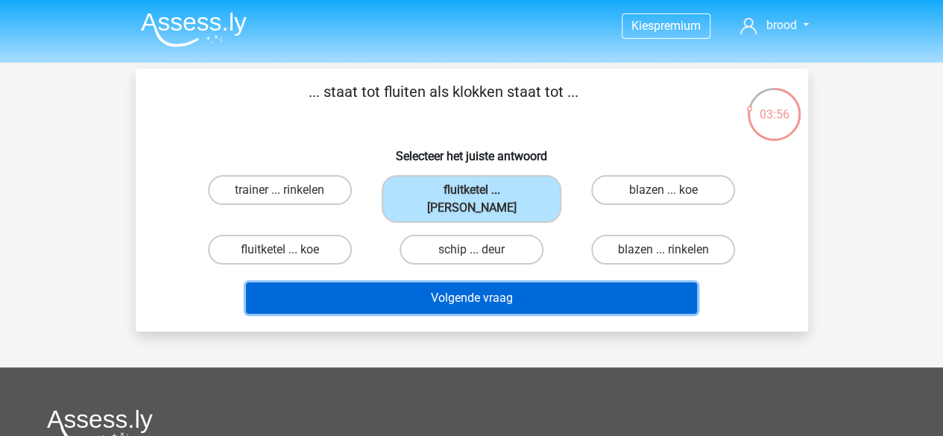
click at [480, 288] on button "Volgende vraag" at bounding box center [471, 297] width 451 height 31
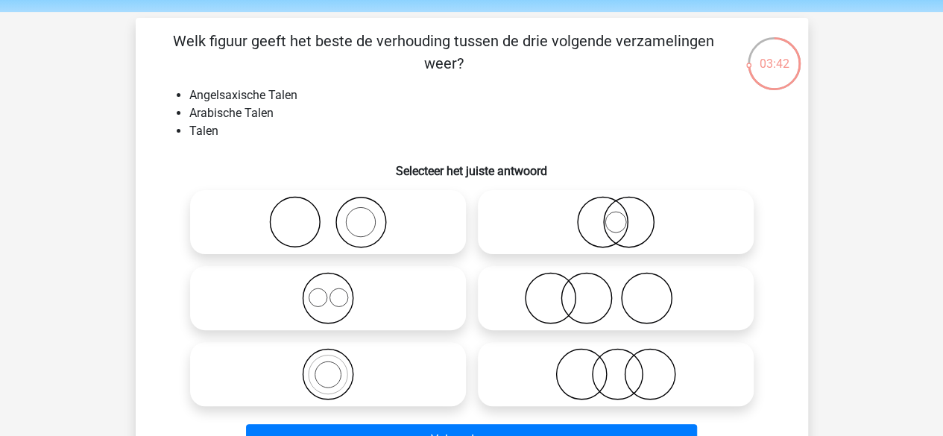
scroll to position [75, 0]
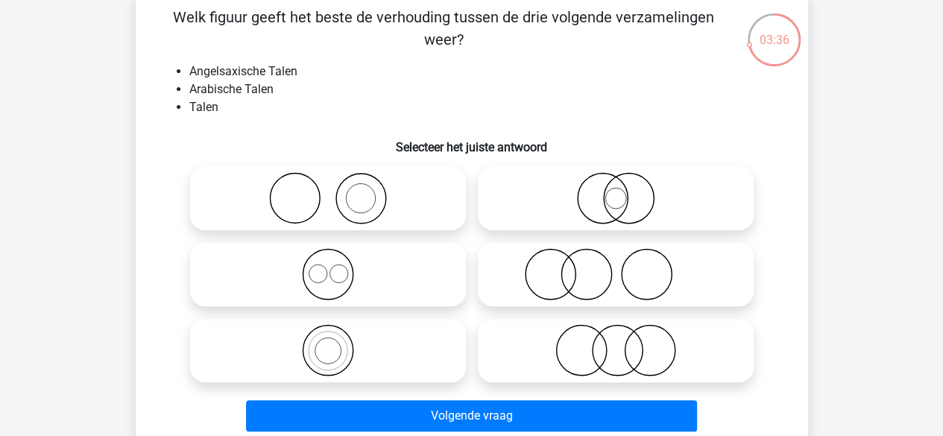
click at [347, 344] on icon at bounding box center [328, 350] width 264 height 52
click at [338, 343] on input "radio" at bounding box center [333, 338] width 10 height 10
radio input "true"
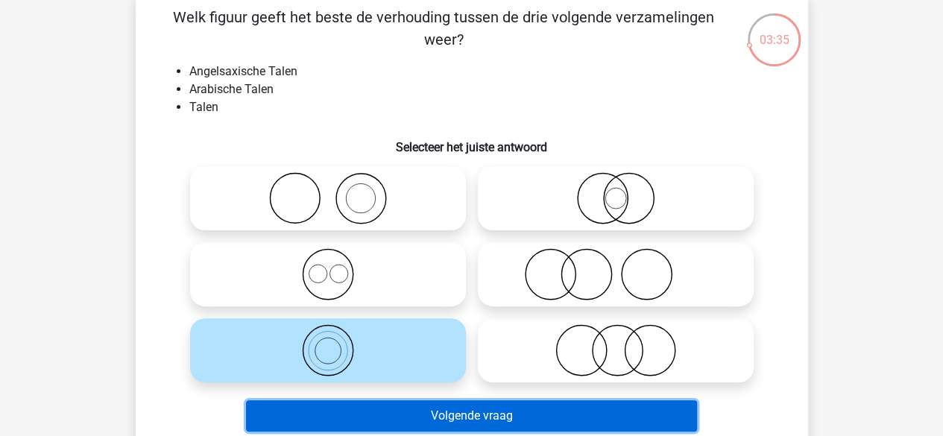
click at [384, 413] on button "Volgende vraag" at bounding box center [471, 415] width 451 height 31
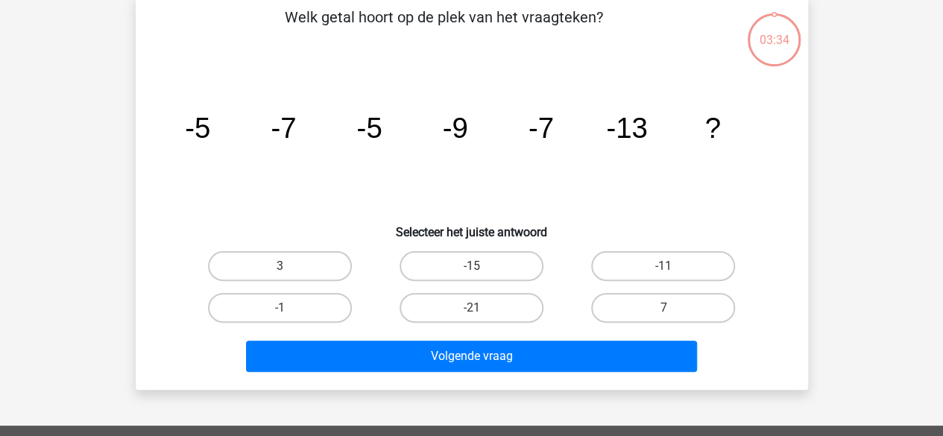
scroll to position [69, 0]
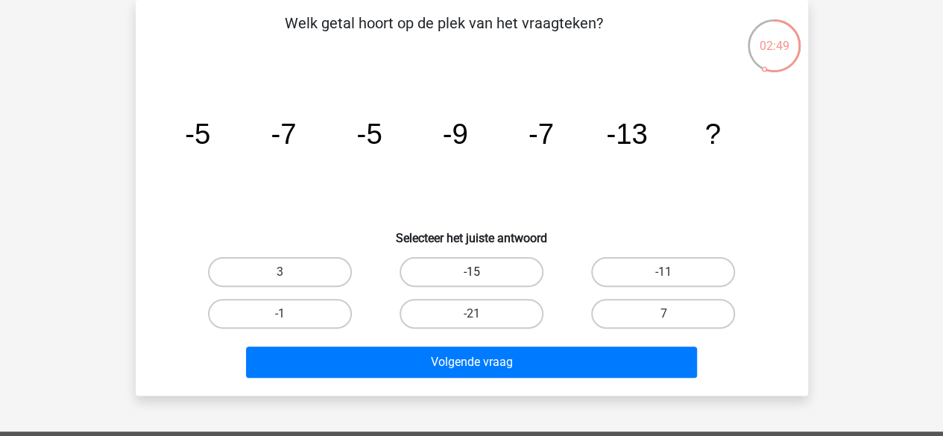
click at [482, 277] on label "-15" at bounding box center [471, 272] width 144 height 30
click at [481, 277] on input "-15" at bounding box center [476, 277] width 10 height 10
radio input "true"
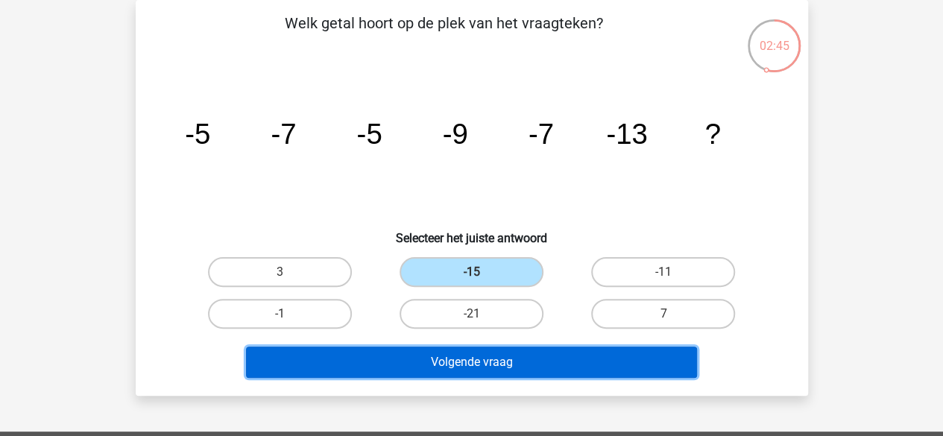
click at [531, 358] on button "Volgende vraag" at bounding box center [471, 362] width 451 height 31
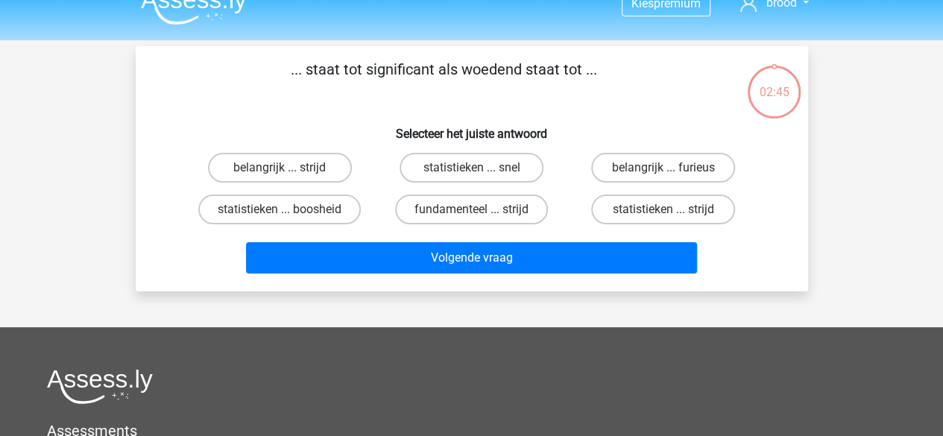
scroll to position [0, 0]
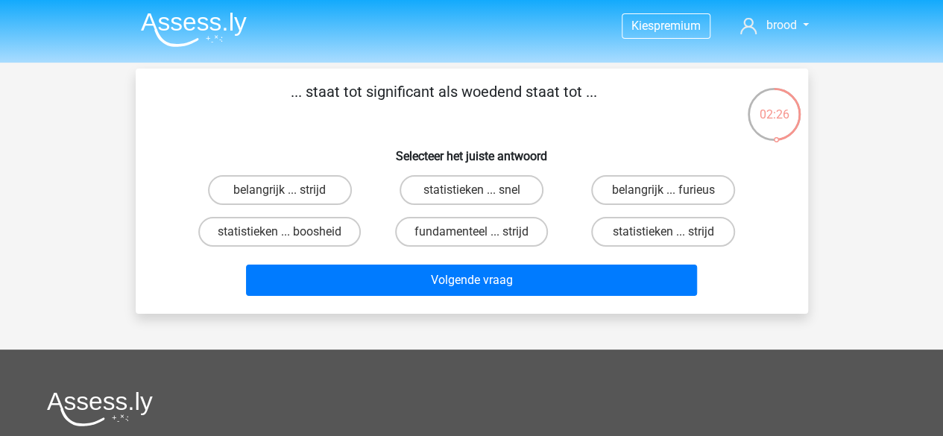
click at [672, 190] on label "belangrijk ... furieus" at bounding box center [663, 190] width 144 height 30
click at [672, 190] on input "belangrijk ... furieus" at bounding box center [668, 195] width 10 height 10
radio input "true"
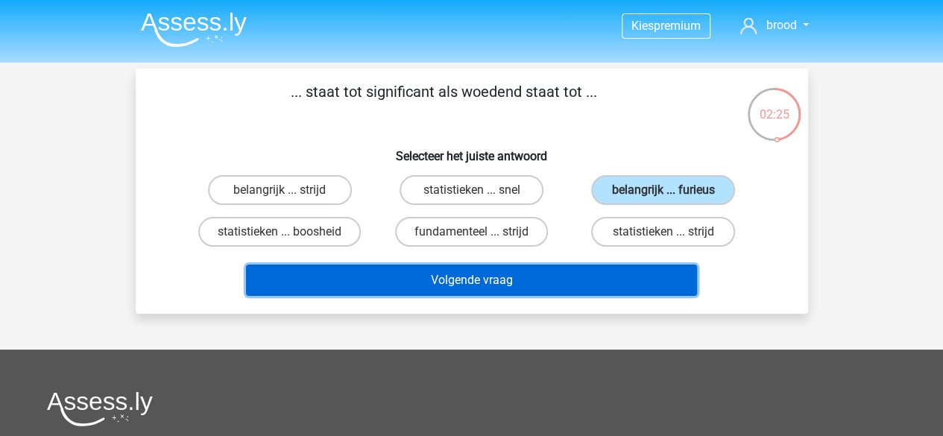
click at [579, 277] on button "Volgende vraag" at bounding box center [471, 280] width 451 height 31
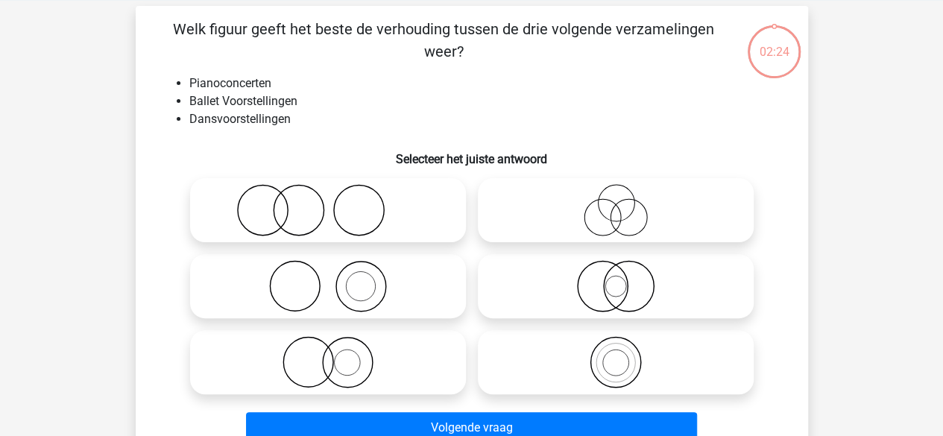
scroll to position [69, 0]
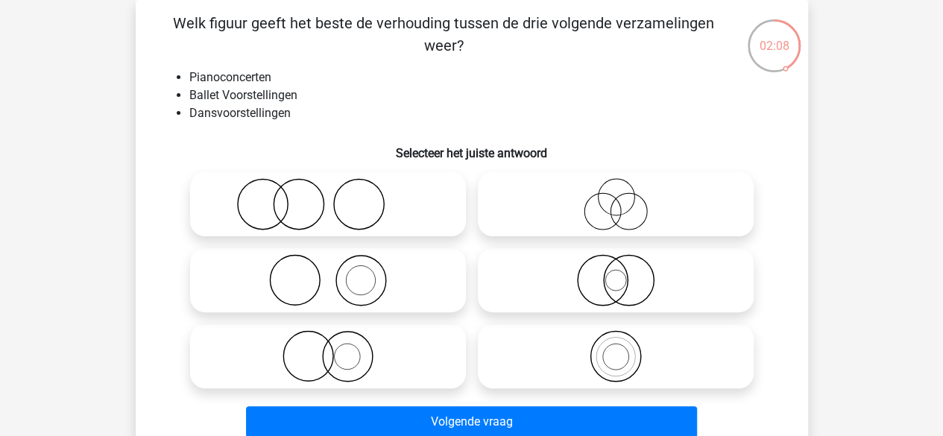
click at [315, 278] on icon at bounding box center [328, 280] width 264 height 52
click at [328, 273] on input "radio" at bounding box center [333, 268] width 10 height 10
radio input "true"
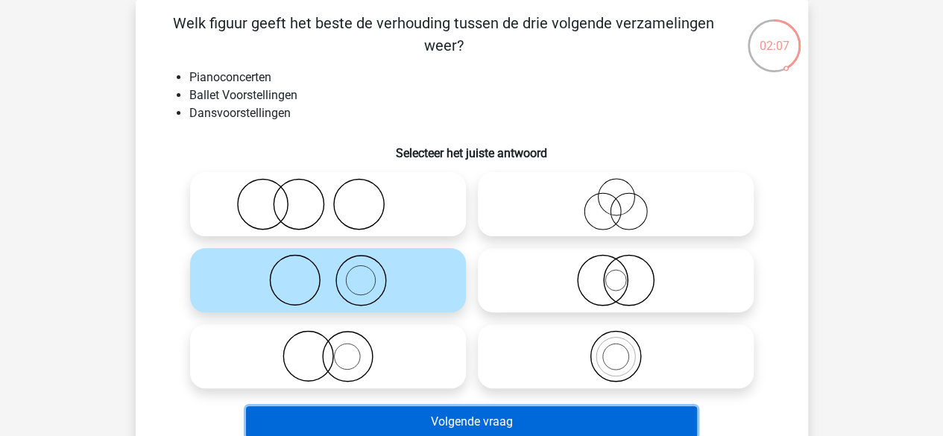
click at [467, 414] on button "Volgende vraag" at bounding box center [471, 421] width 451 height 31
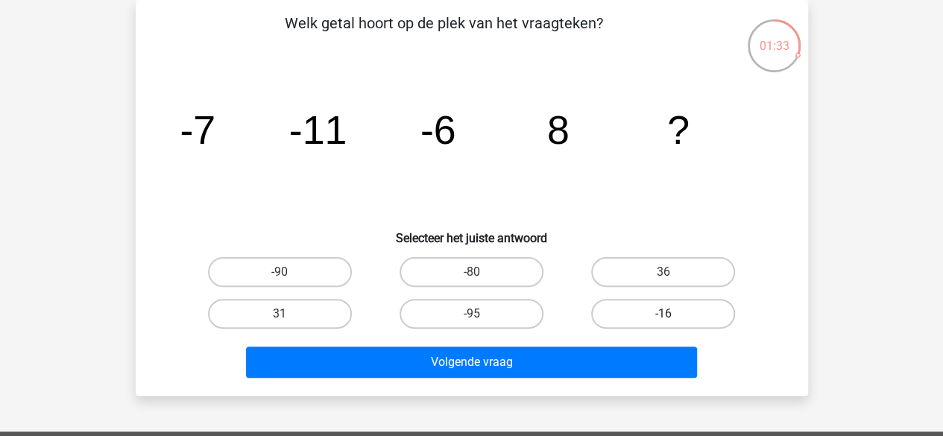
click at [671, 312] on label "-16" at bounding box center [663, 314] width 144 height 30
click at [671, 314] on input "-16" at bounding box center [668, 319] width 10 height 10
radio input "true"
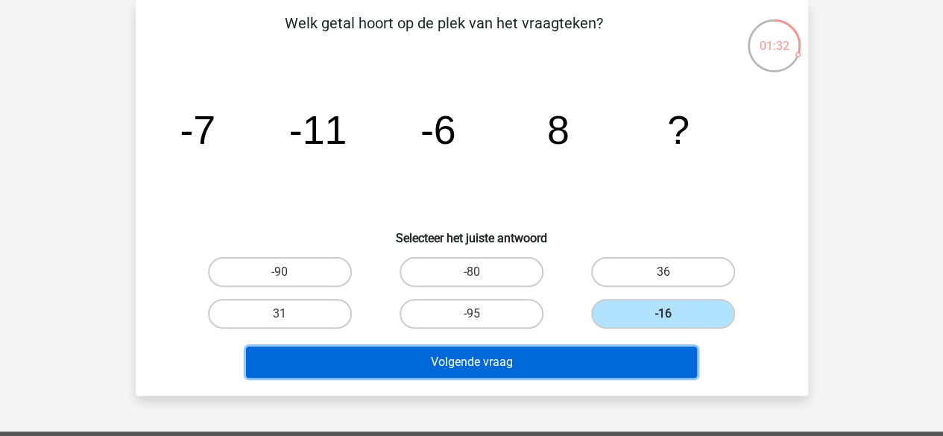
click at [546, 358] on button "Volgende vraag" at bounding box center [471, 362] width 451 height 31
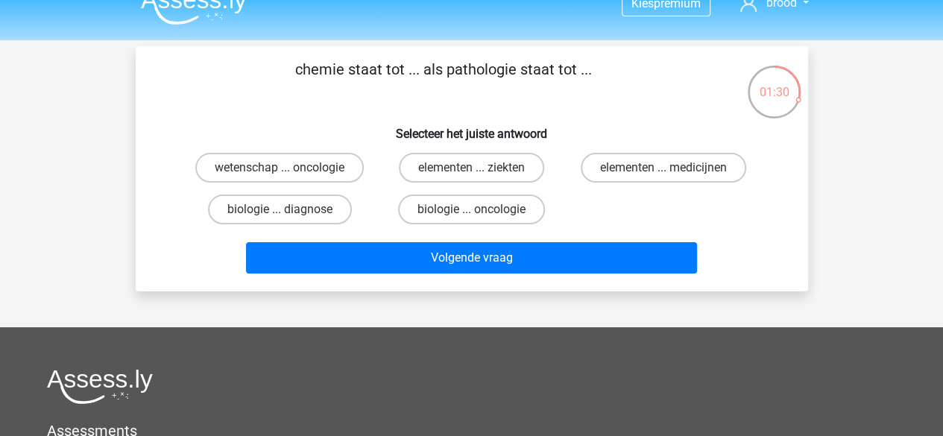
scroll to position [0, 0]
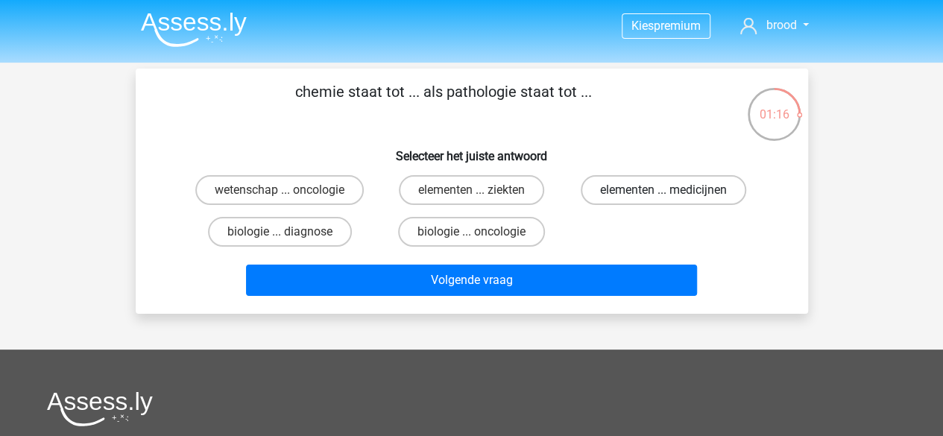
click at [677, 195] on label "elementen ... medicijnen" at bounding box center [663, 190] width 165 height 30
click at [673, 195] on input "elementen ... medicijnen" at bounding box center [668, 195] width 10 height 10
radio input "true"
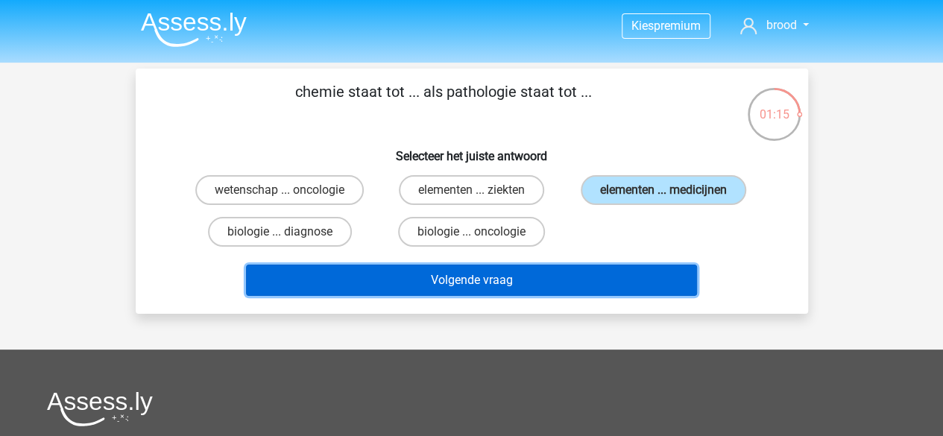
click at [616, 284] on button "Volgende vraag" at bounding box center [471, 280] width 451 height 31
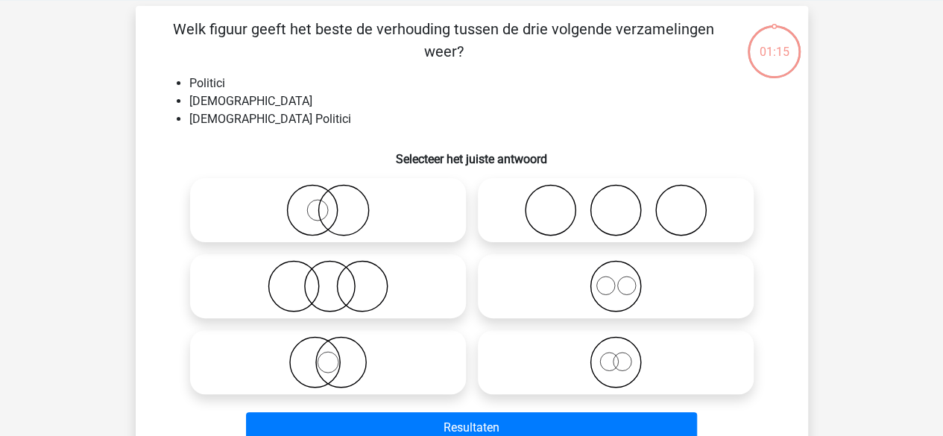
scroll to position [69, 0]
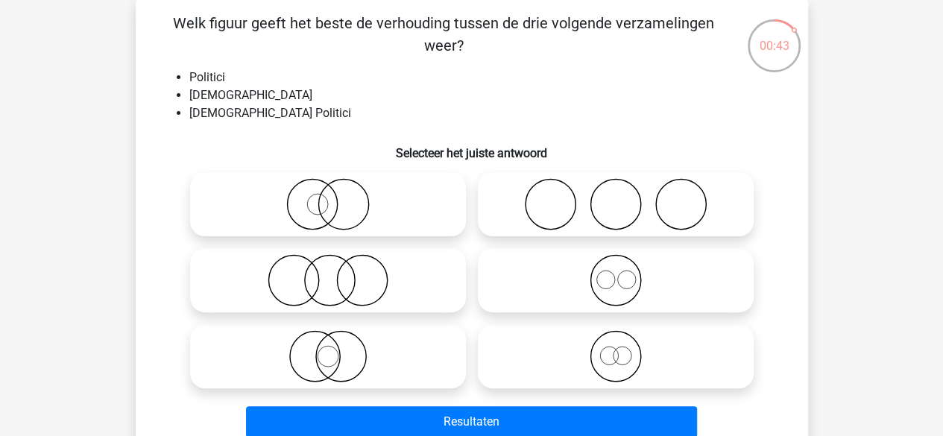
click at [626, 360] on icon at bounding box center [616, 356] width 264 height 52
click at [625, 349] on input "radio" at bounding box center [621, 344] width 10 height 10
radio input "true"
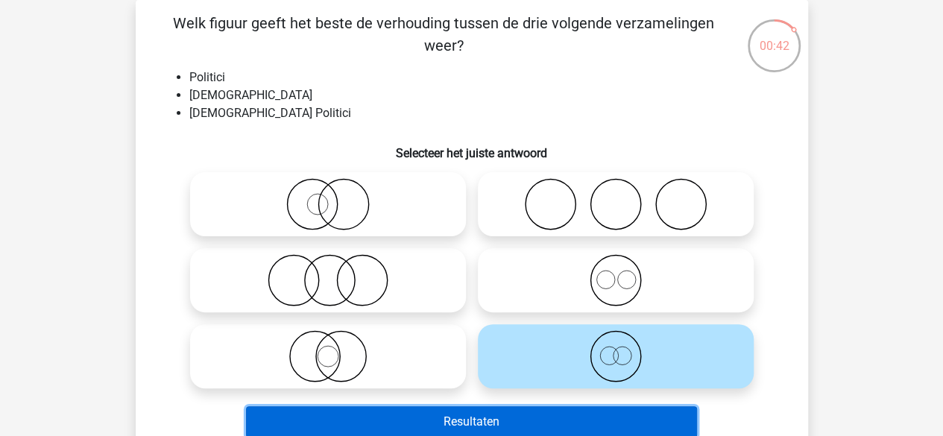
click at [581, 415] on button "Resultaten" at bounding box center [471, 421] width 451 height 31
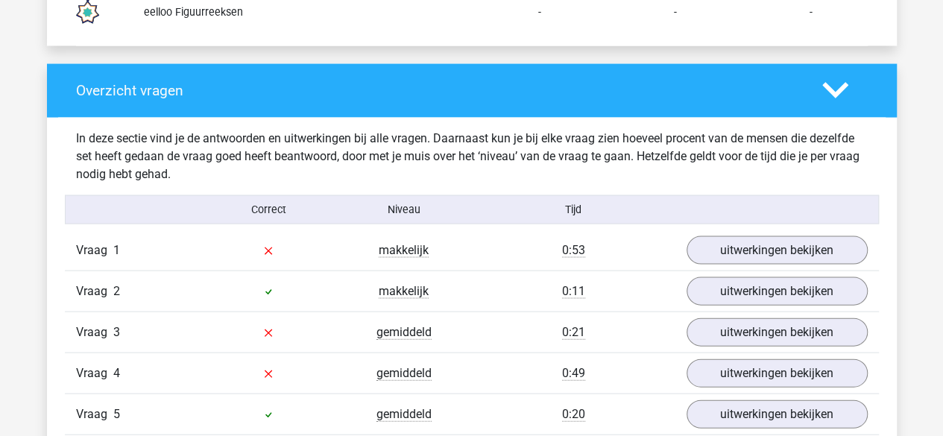
scroll to position [1491, 0]
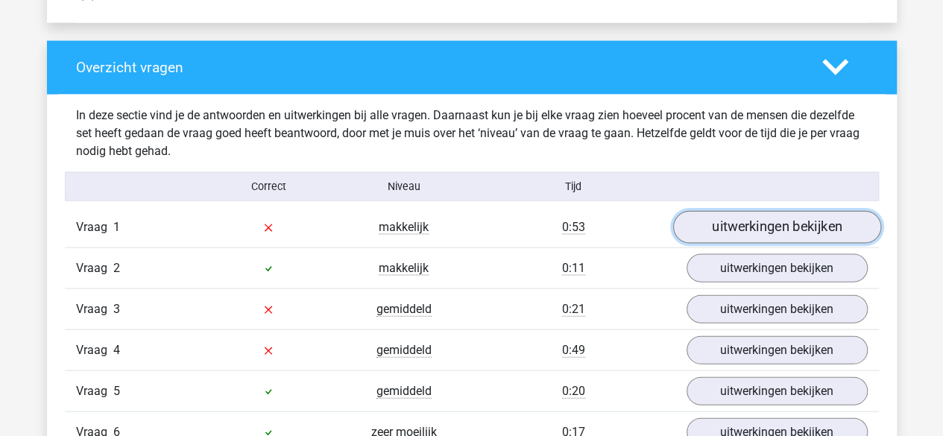
drag, startPoint x: 797, startPoint y: 222, endPoint x: 754, endPoint y: 211, distance: 44.6
click at [797, 222] on link "uitwerkingen bekijken" at bounding box center [776, 227] width 208 height 33
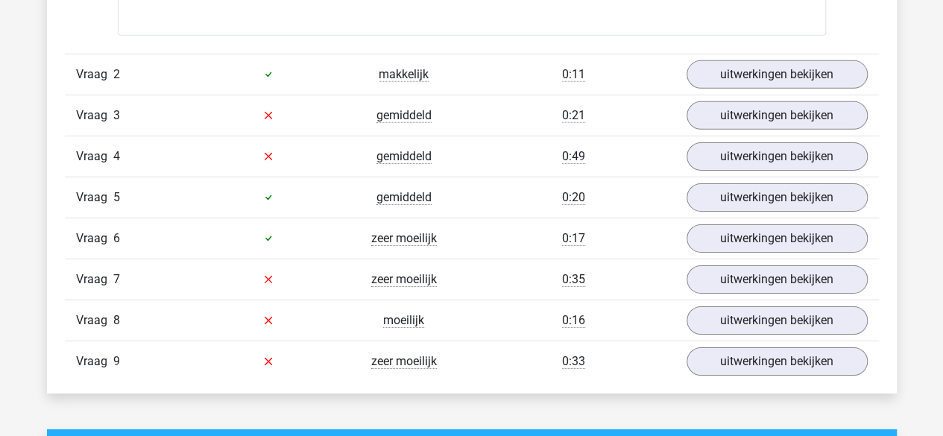
scroll to position [2236, 0]
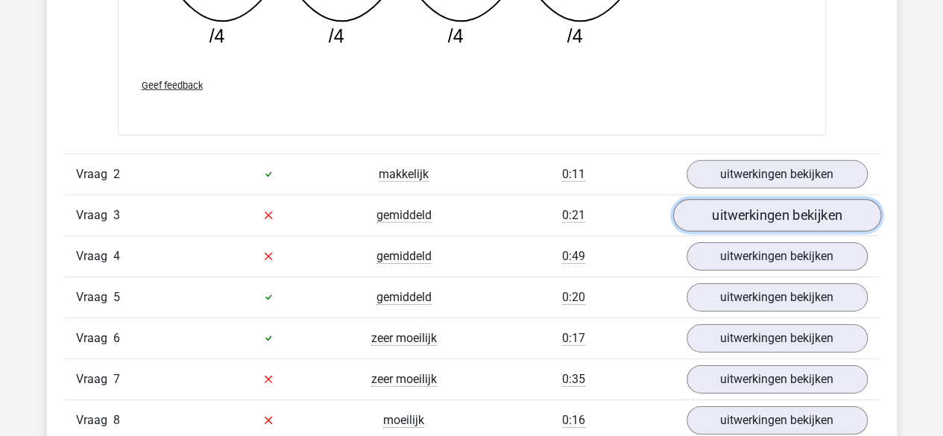
click at [743, 219] on link "uitwerkingen bekijken" at bounding box center [776, 215] width 208 height 33
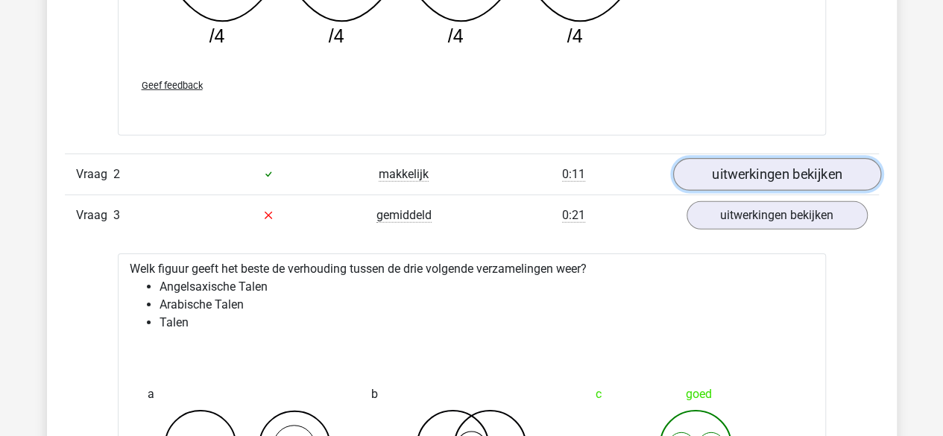
click at [756, 177] on link "uitwerkingen bekijken" at bounding box center [776, 174] width 208 height 33
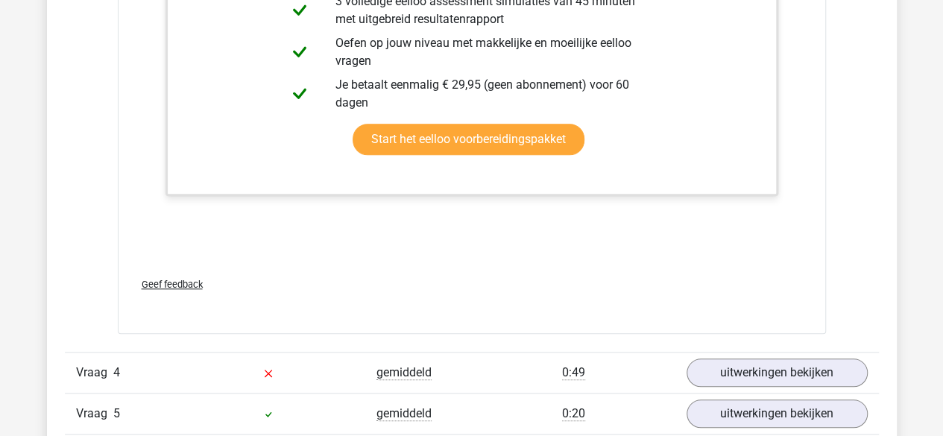
scroll to position [3503, 0]
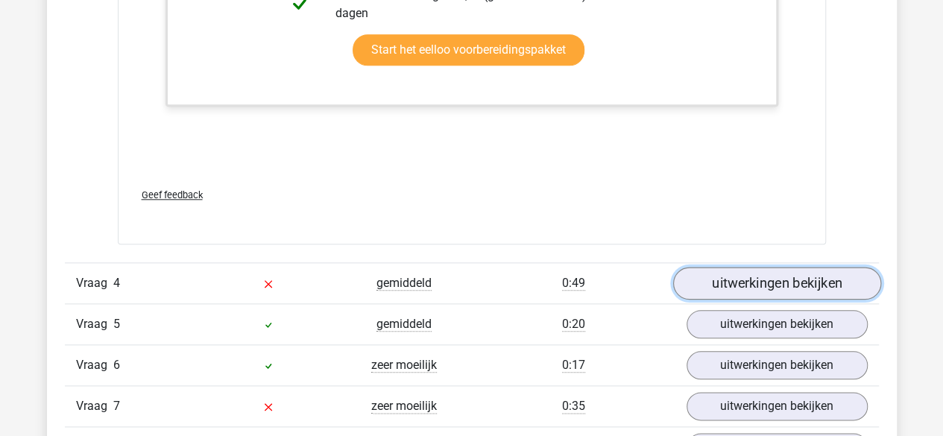
click at [730, 275] on link "uitwerkingen bekijken" at bounding box center [776, 283] width 208 height 33
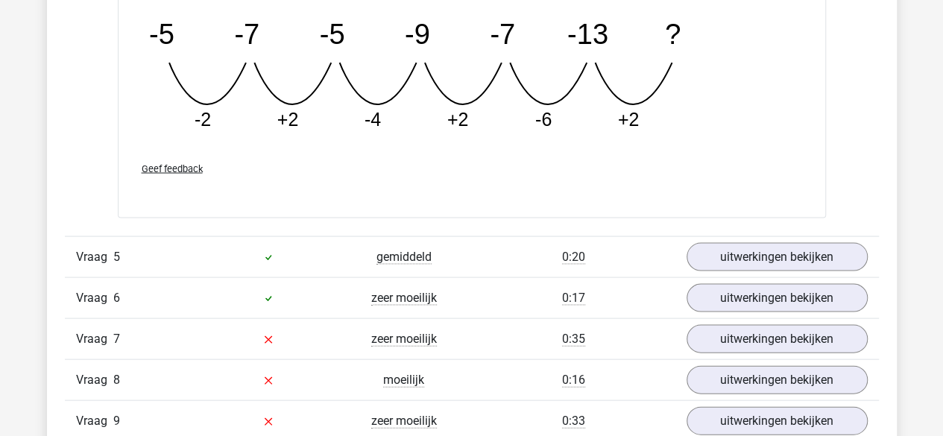
scroll to position [4397, 0]
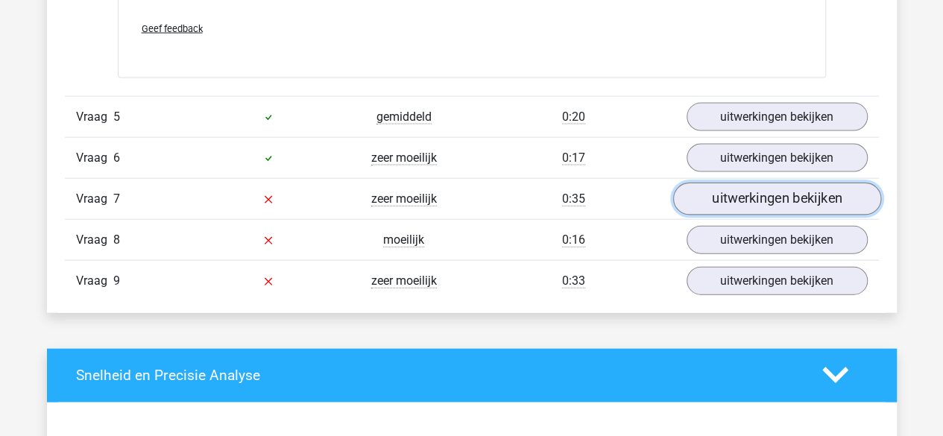
click at [771, 187] on link "uitwerkingen bekijken" at bounding box center [776, 199] width 208 height 33
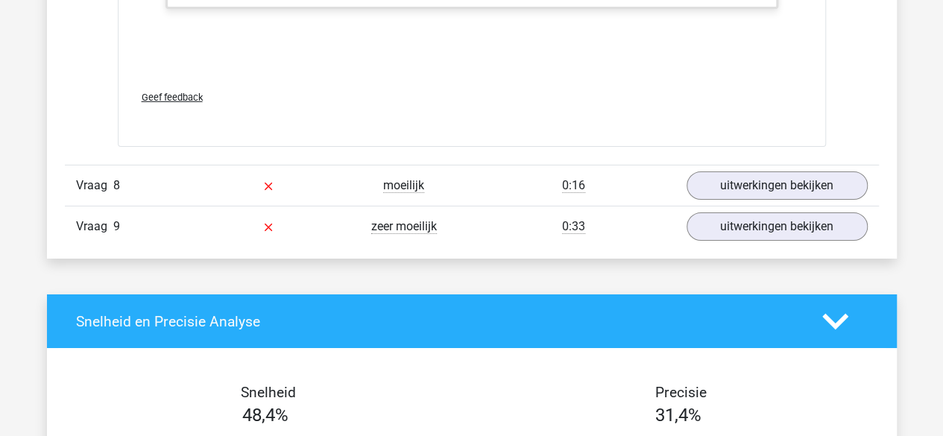
scroll to position [5366, 0]
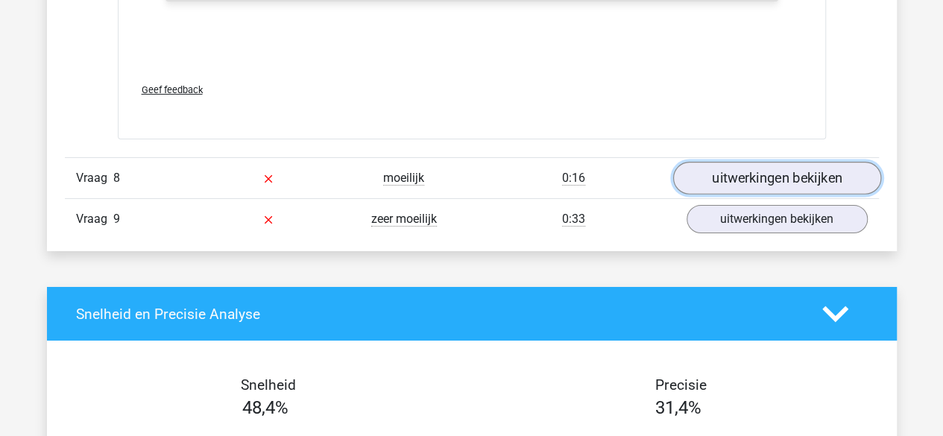
click at [753, 168] on link "uitwerkingen bekijken" at bounding box center [776, 178] width 208 height 33
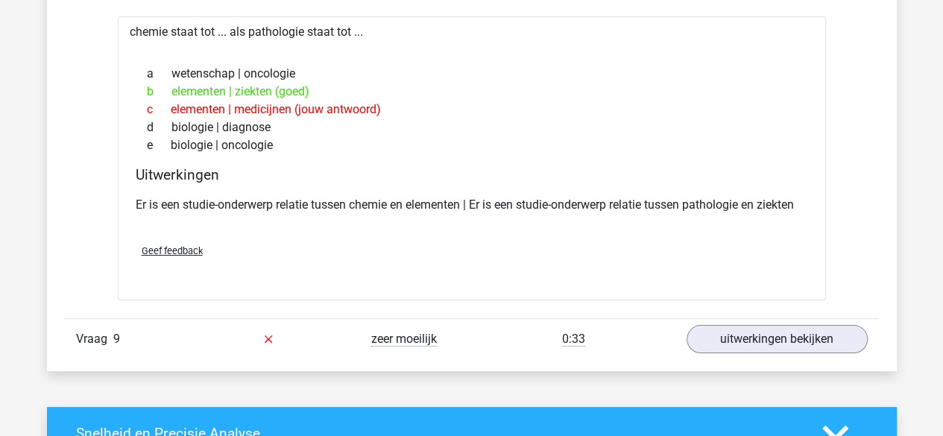
scroll to position [5515, 0]
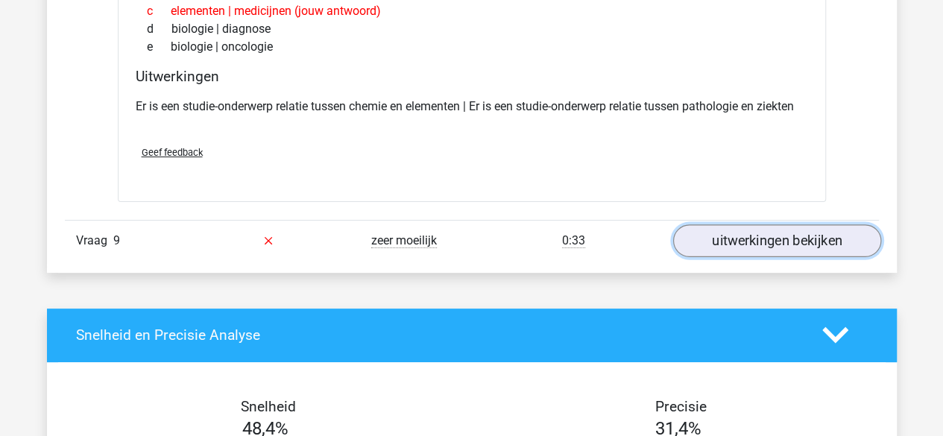
click at [759, 236] on link "uitwerkingen bekijken" at bounding box center [776, 240] width 208 height 33
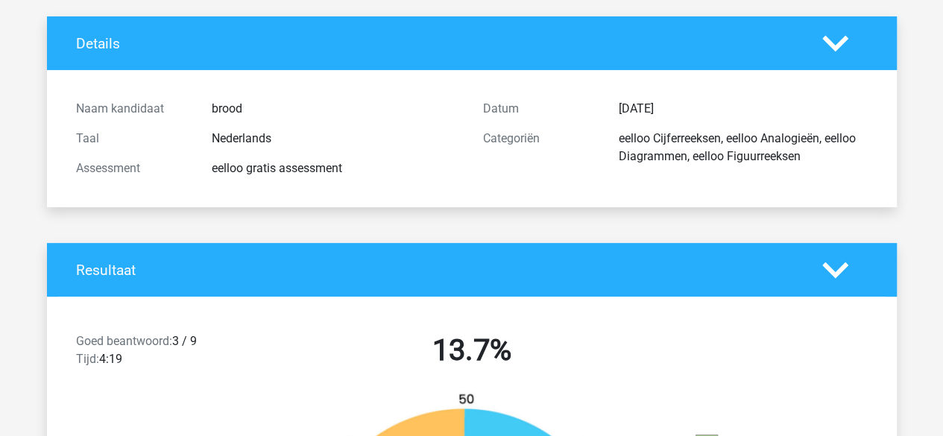
scroll to position [0, 0]
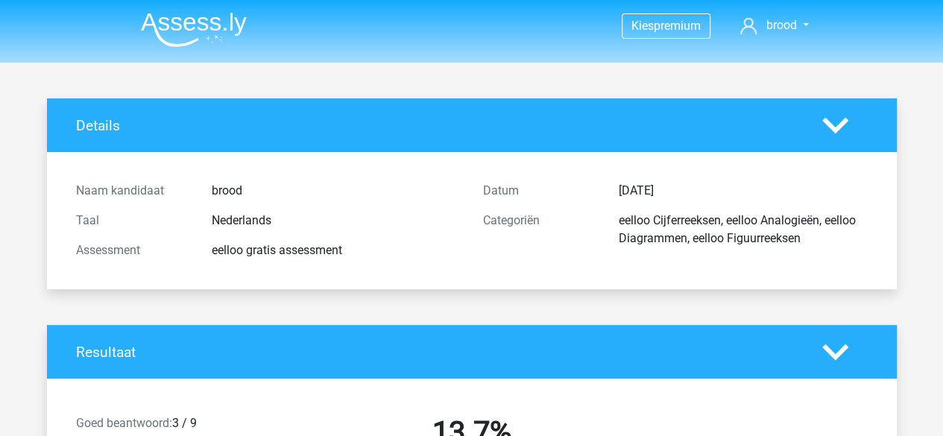
click at [190, 23] on img at bounding box center [194, 29] width 106 height 35
